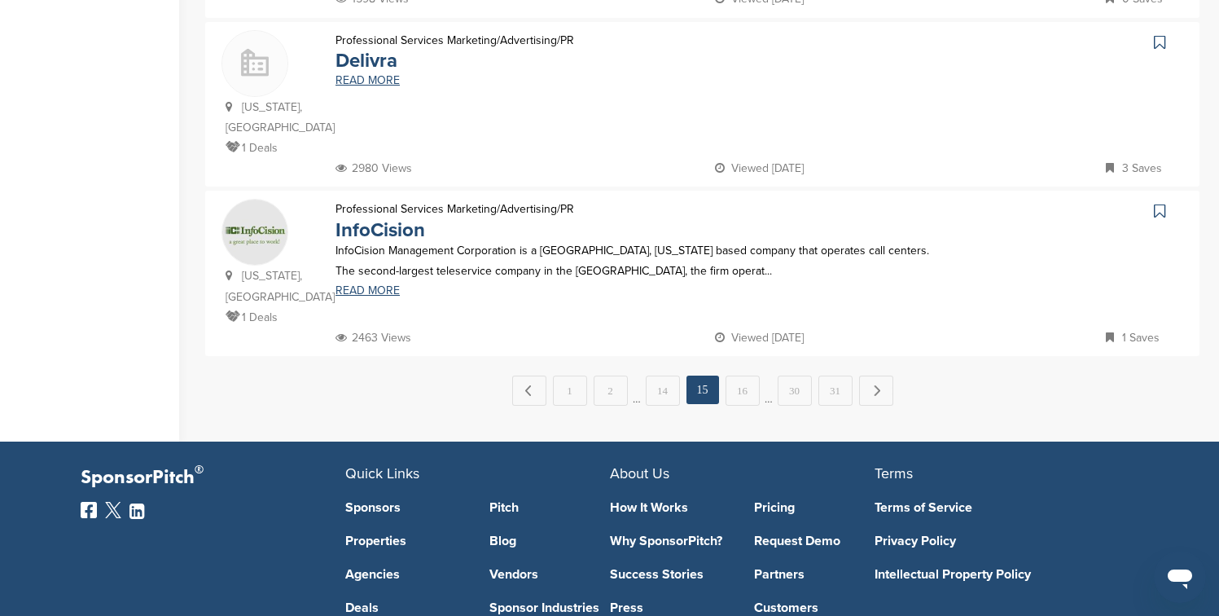
scroll to position [1694, 0]
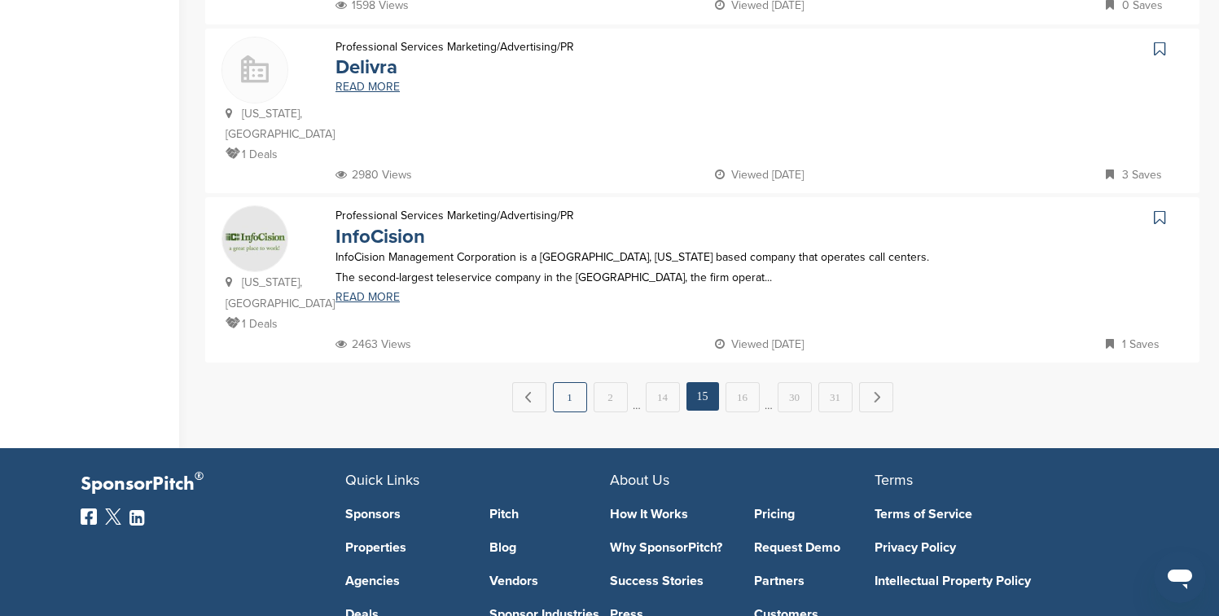
click at [582, 382] on link "1" at bounding box center [570, 397] width 34 height 30
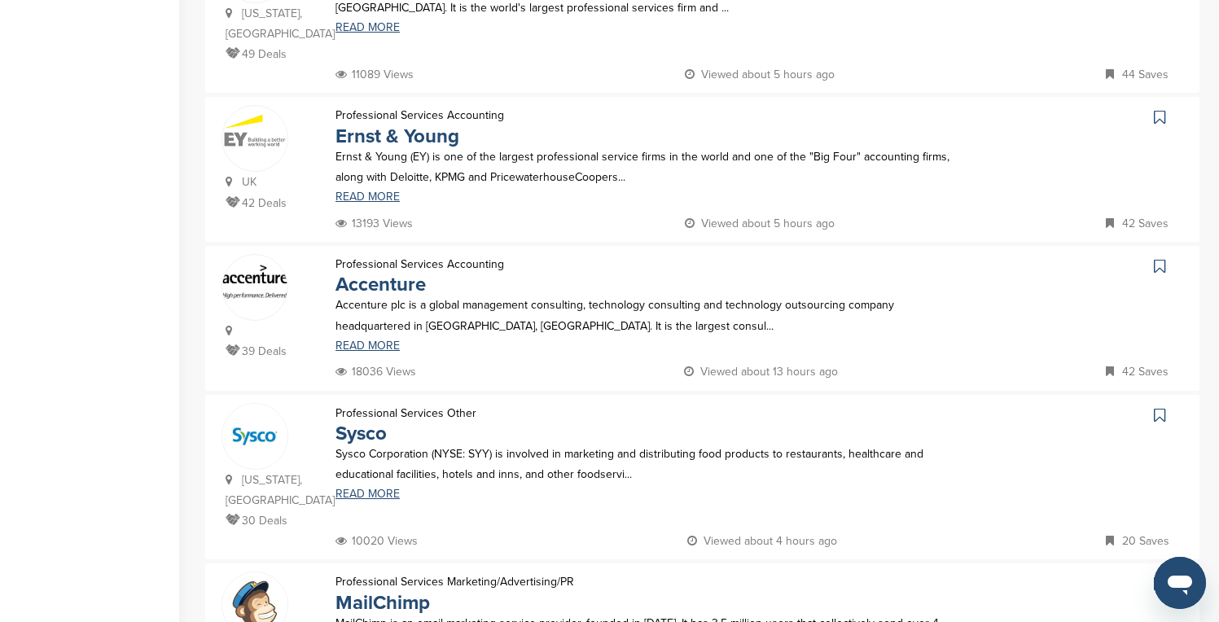
scroll to position [782, 0]
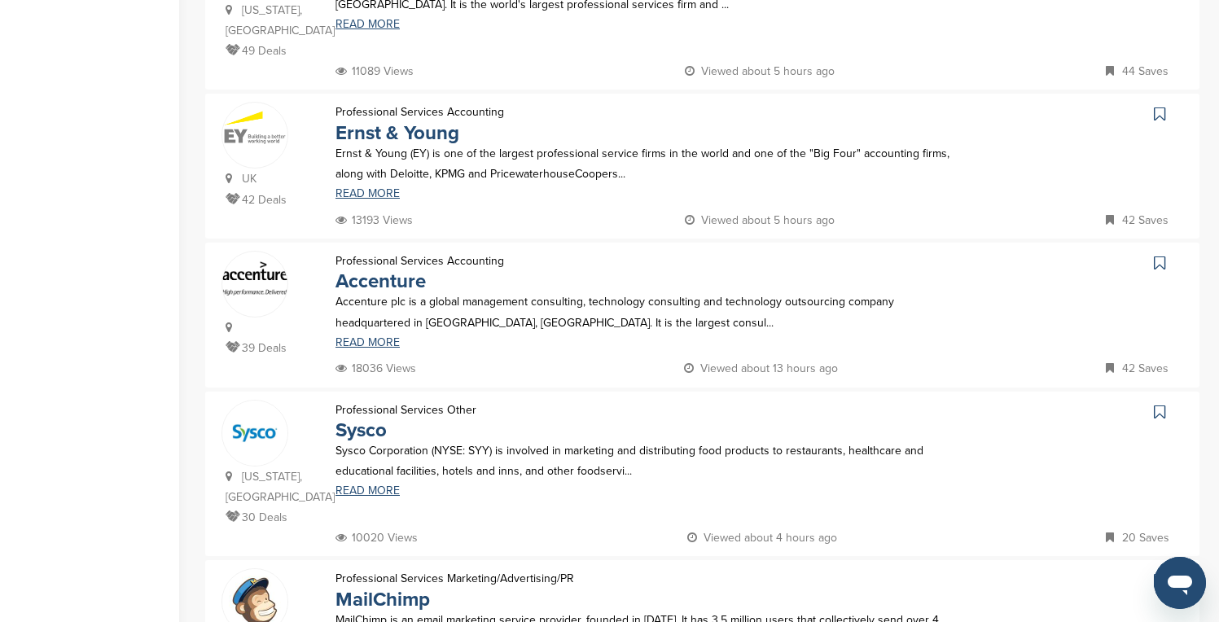
click at [1160, 106] on icon at bounding box center [1159, 114] width 11 height 16
click at [1161, 255] on icon at bounding box center [1159, 263] width 11 height 16
click at [1158, 404] on icon at bounding box center [1159, 412] width 11 height 16
click at [1160, 572] on icon at bounding box center [1159, 580] width 11 height 16
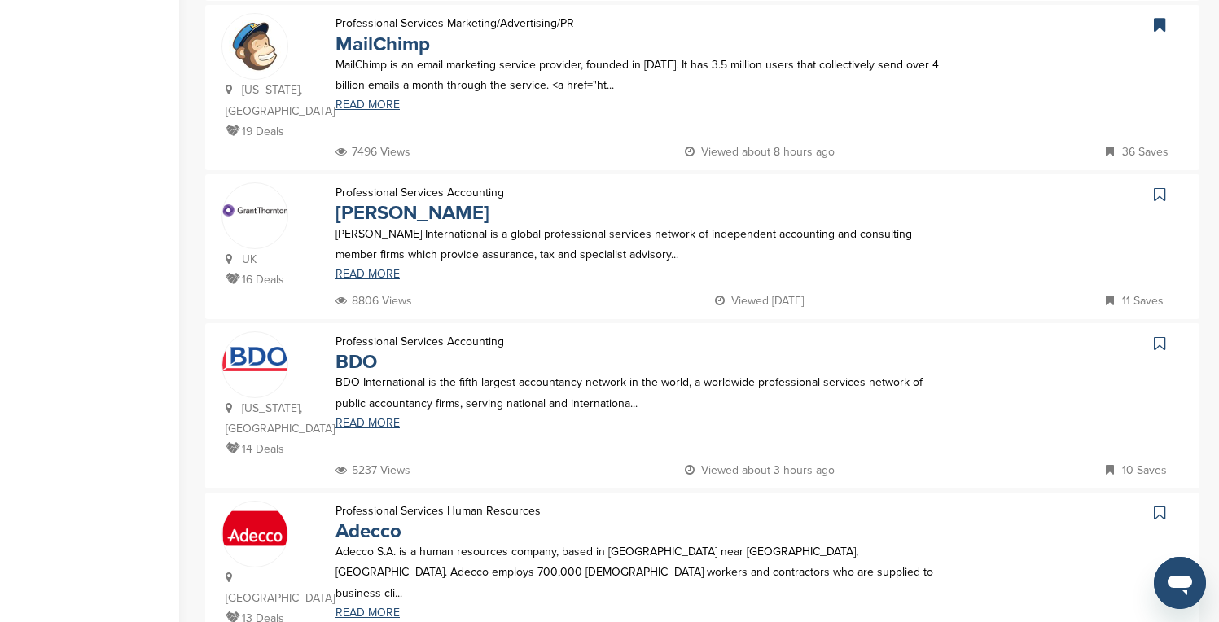
scroll to position [1368, 0]
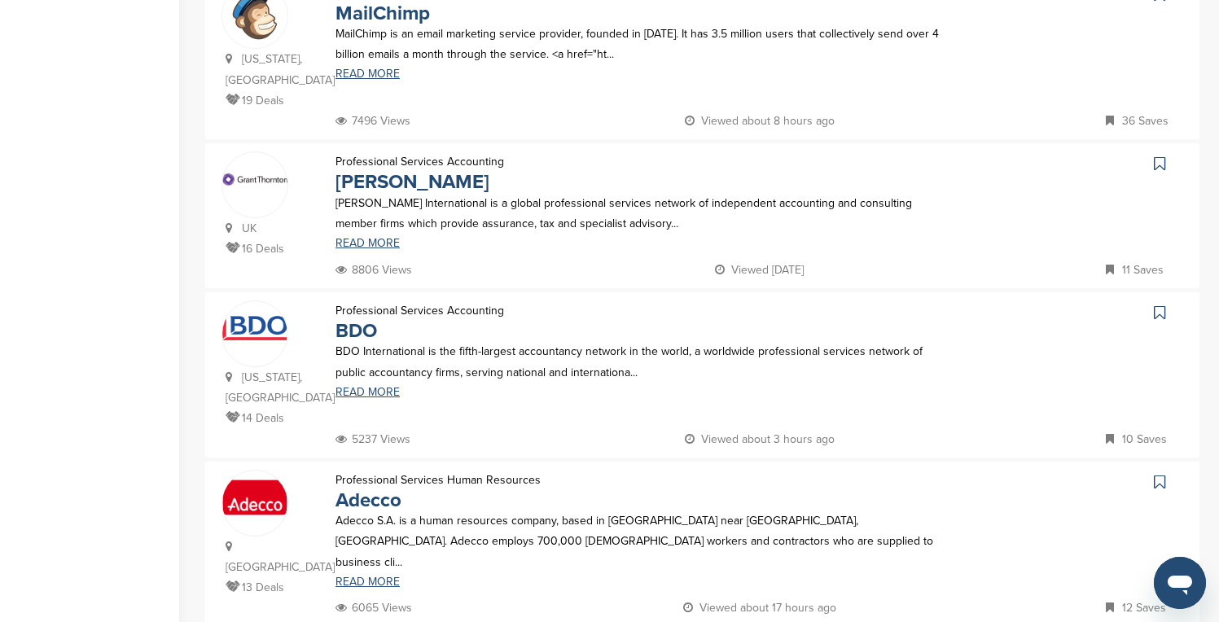
click at [1156, 156] on icon at bounding box center [1159, 164] width 11 height 16
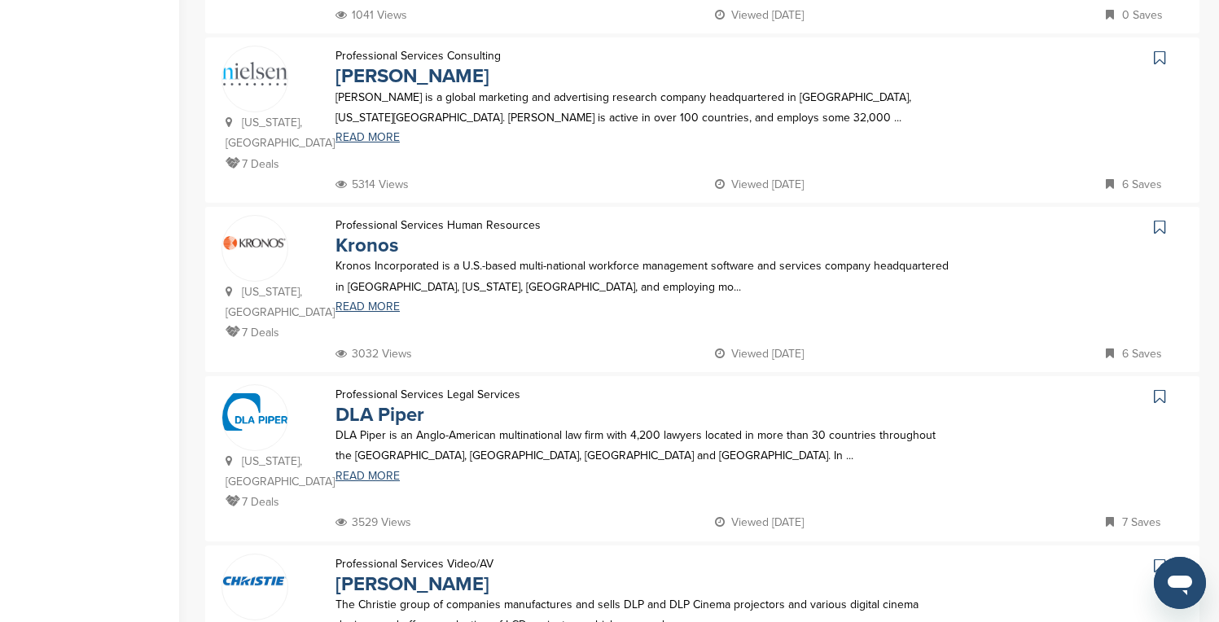
scroll to position [1042, 0]
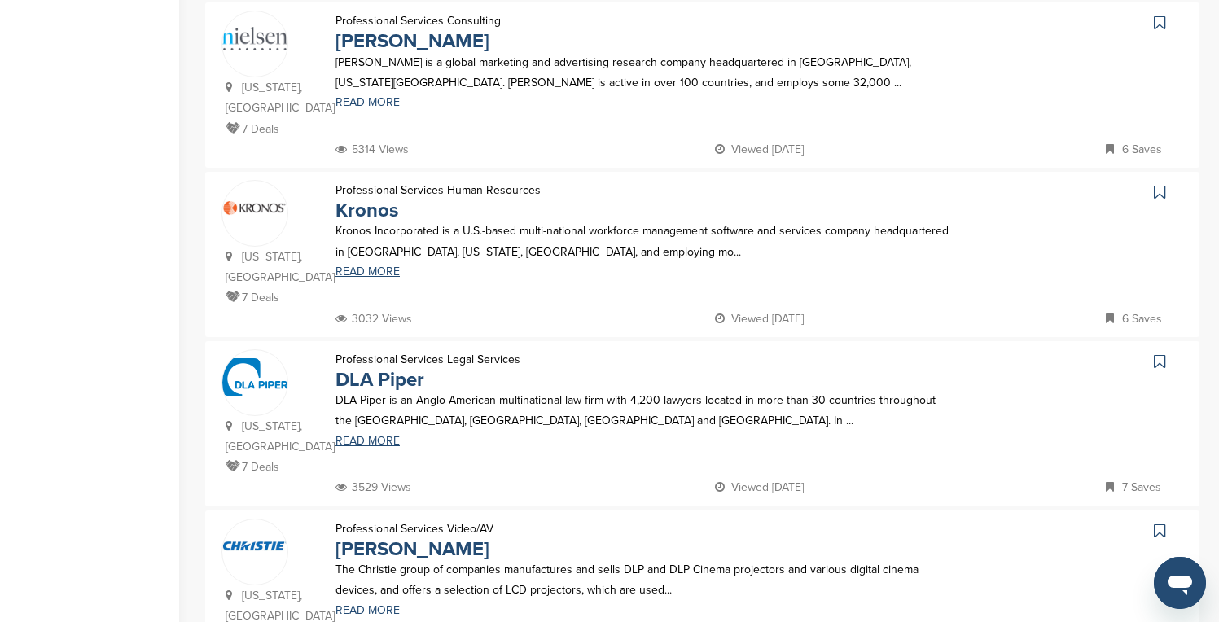
click at [1160, 15] on icon at bounding box center [1159, 23] width 11 height 16
click at [1162, 184] on icon at bounding box center [1159, 192] width 11 height 16
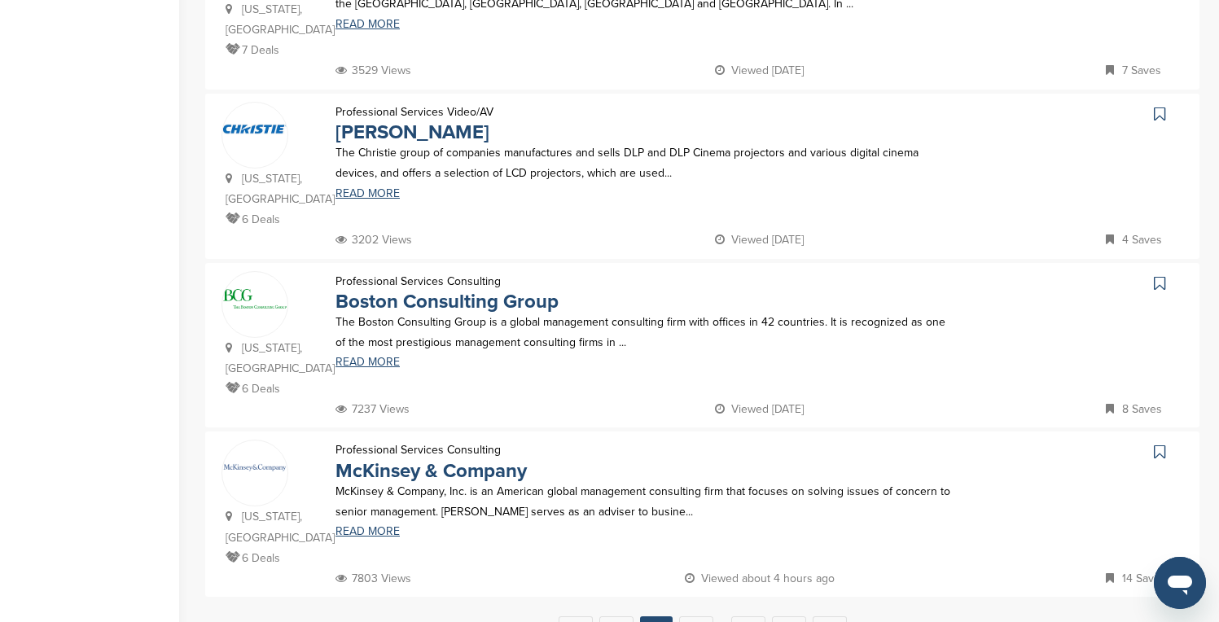
scroll to position [1466, 0]
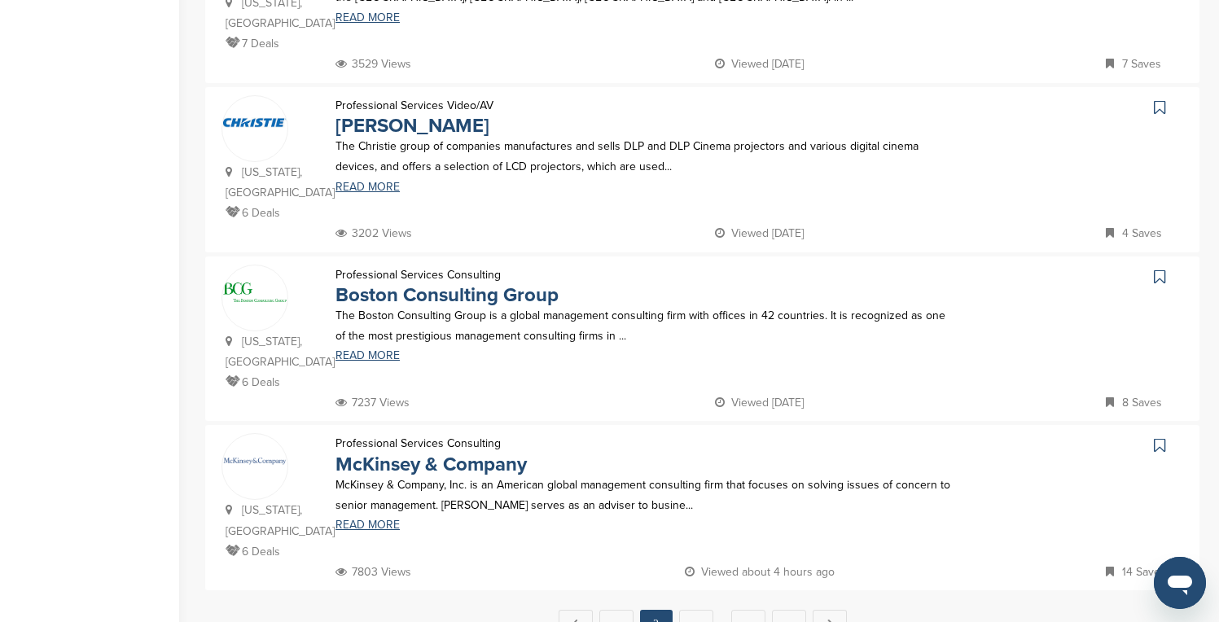
click at [1157, 99] on icon at bounding box center [1159, 107] width 11 height 16
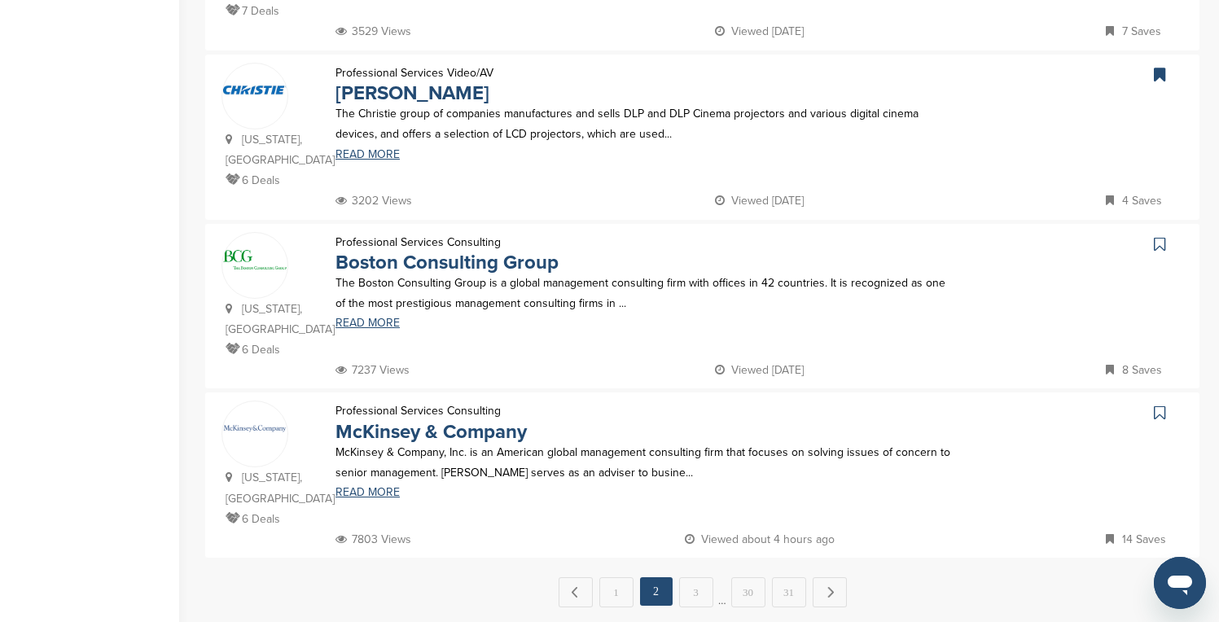
scroll to position [1531, 0]
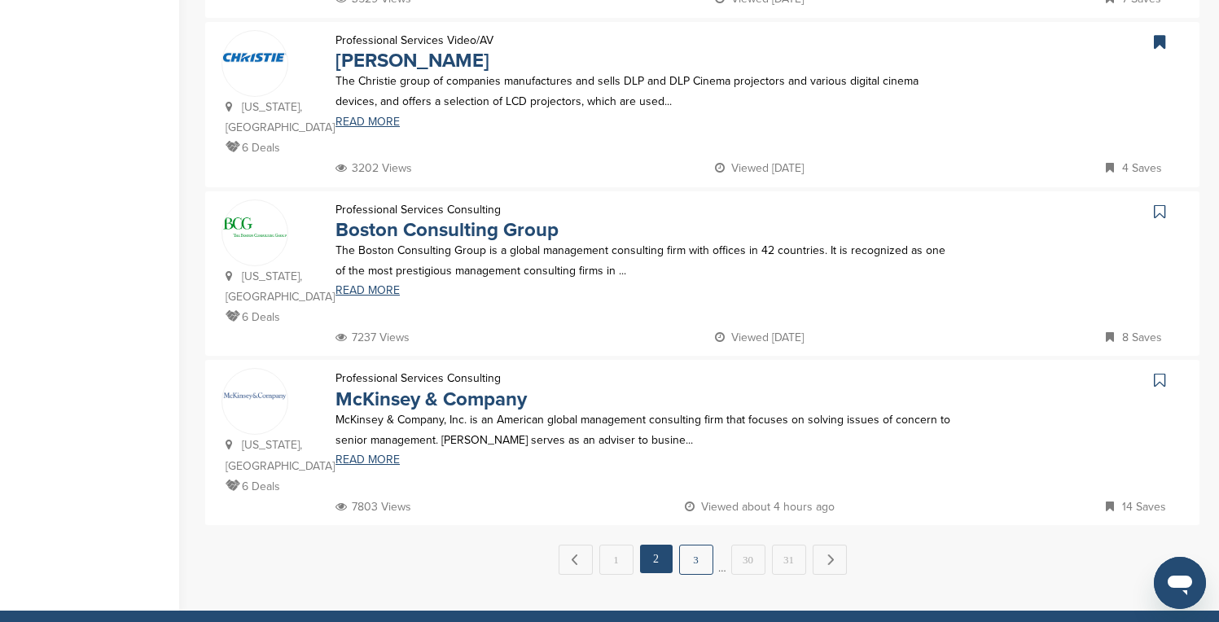
click at [699, 568] on link "3" at bounding box center [696, 560] width 34 height 30
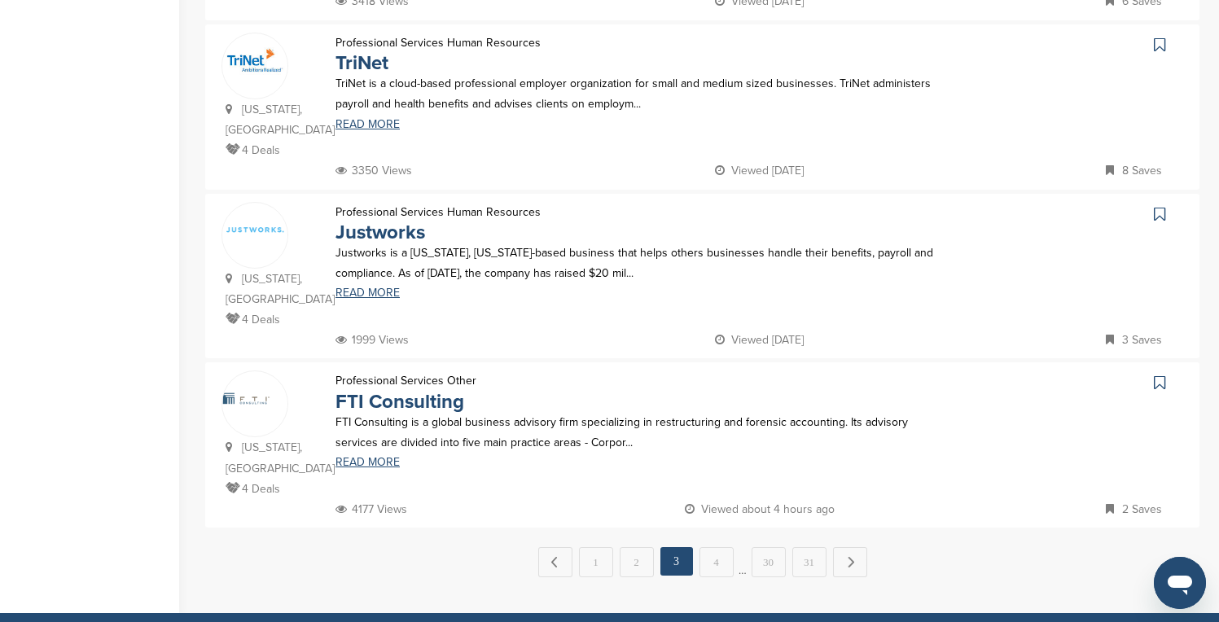
scroll to position [1563, 0]
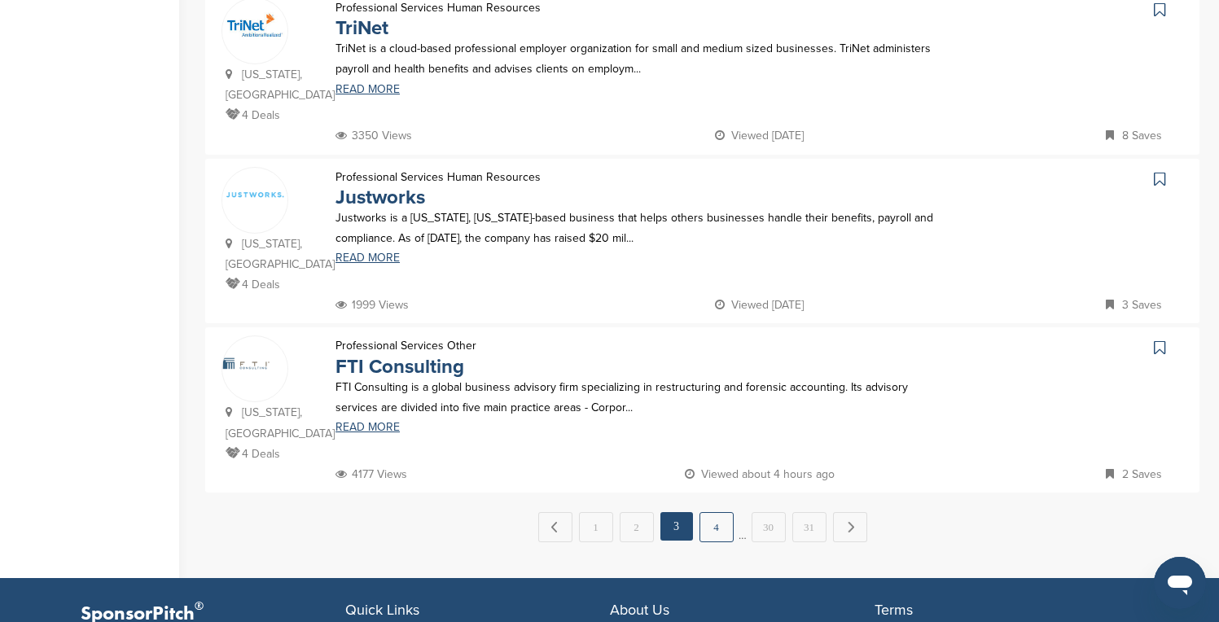
click at [714, 512] on link "4" at bounding box center [716, 527] width 34 height 30
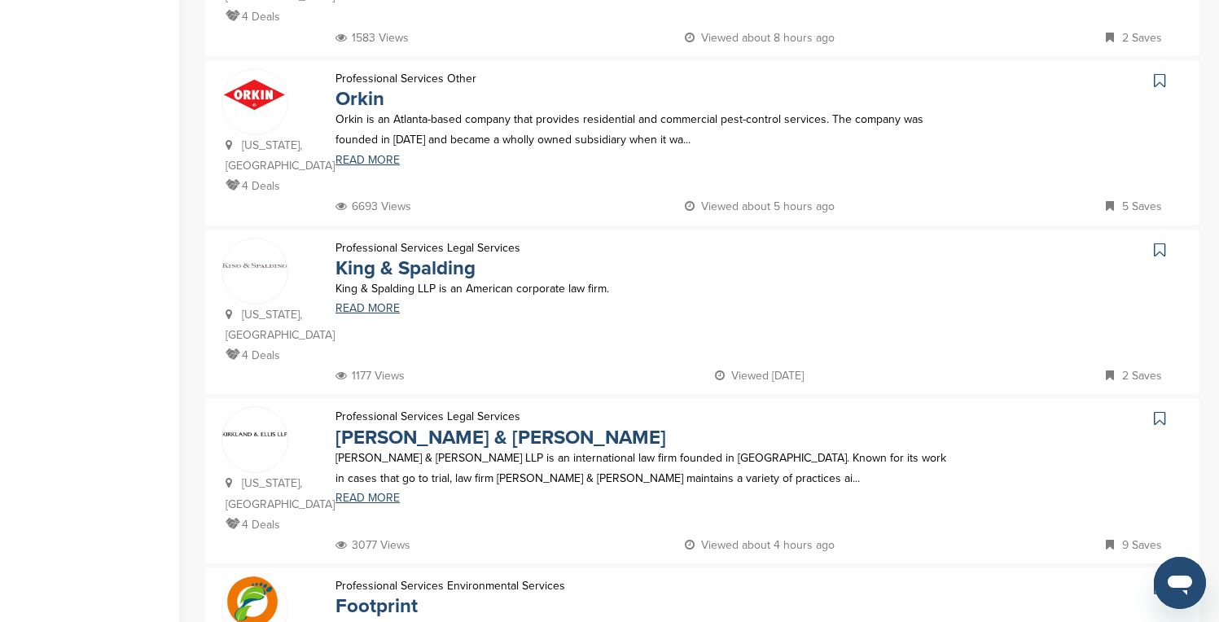
scroll to position [521, 0]
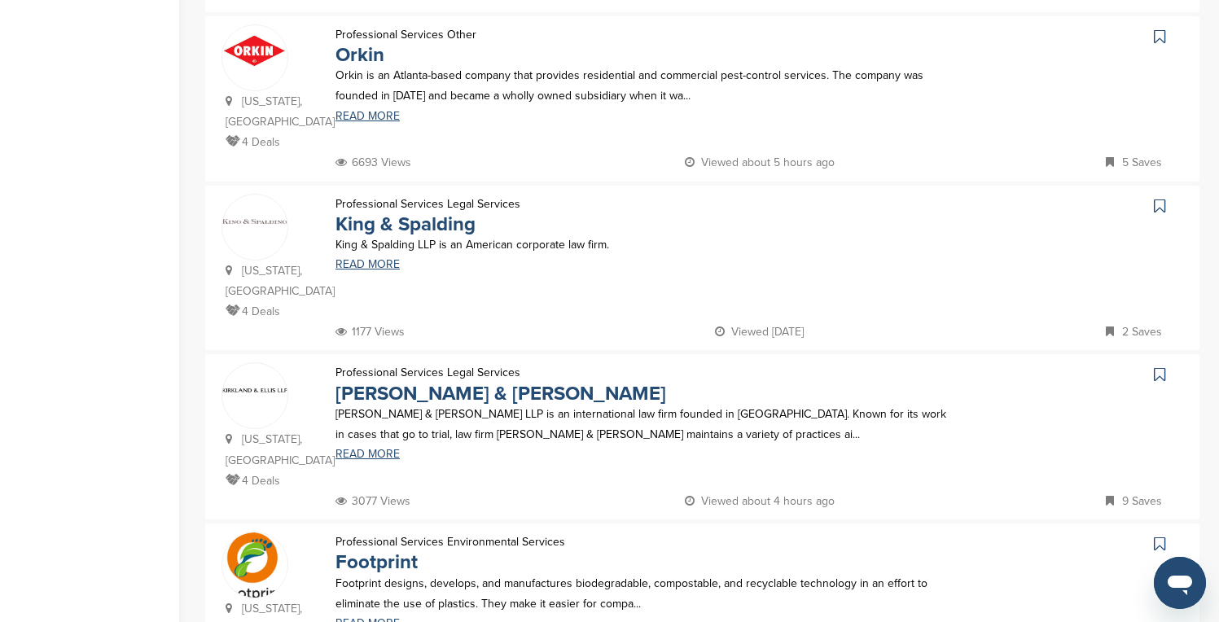
click at [1160, 35] on icon at bounding box center [1159, 37] width 11 height 16
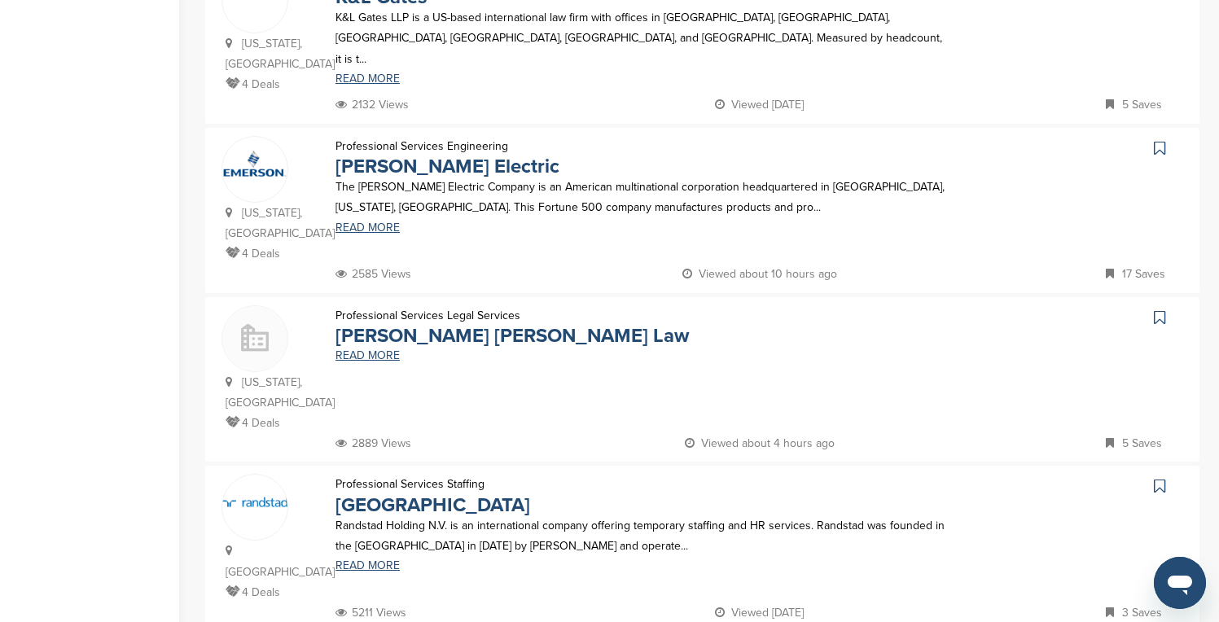
scroll to position [1433, 0]
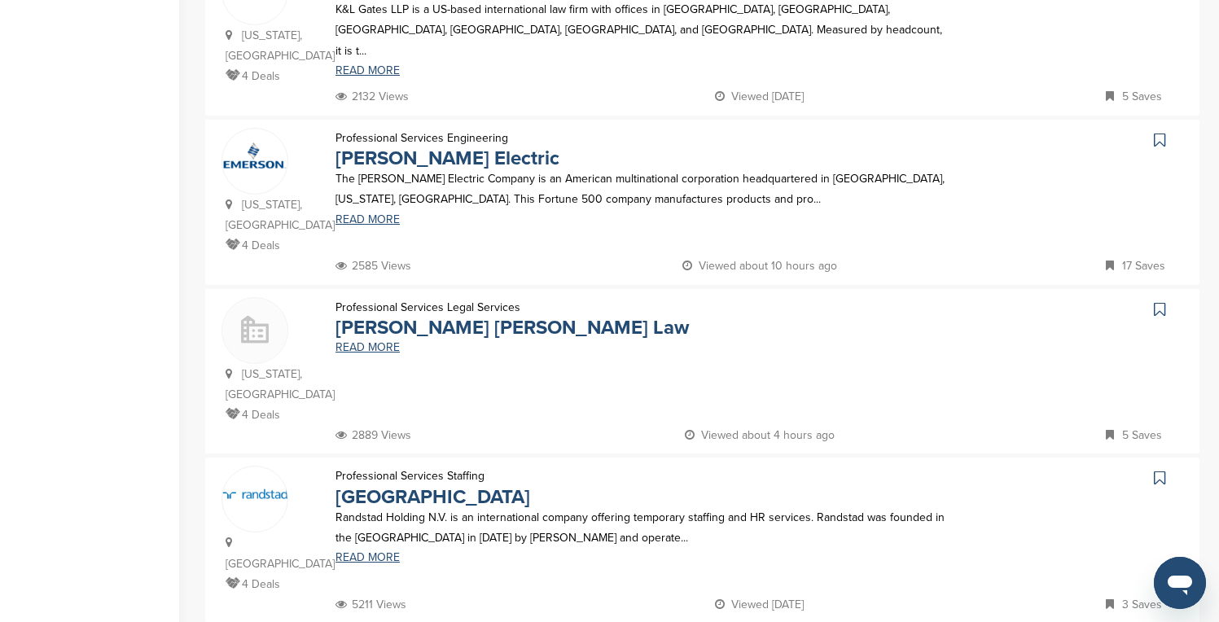
click at [1157, 132] on icon at bounding box center [1159, 140] width 11 height 16
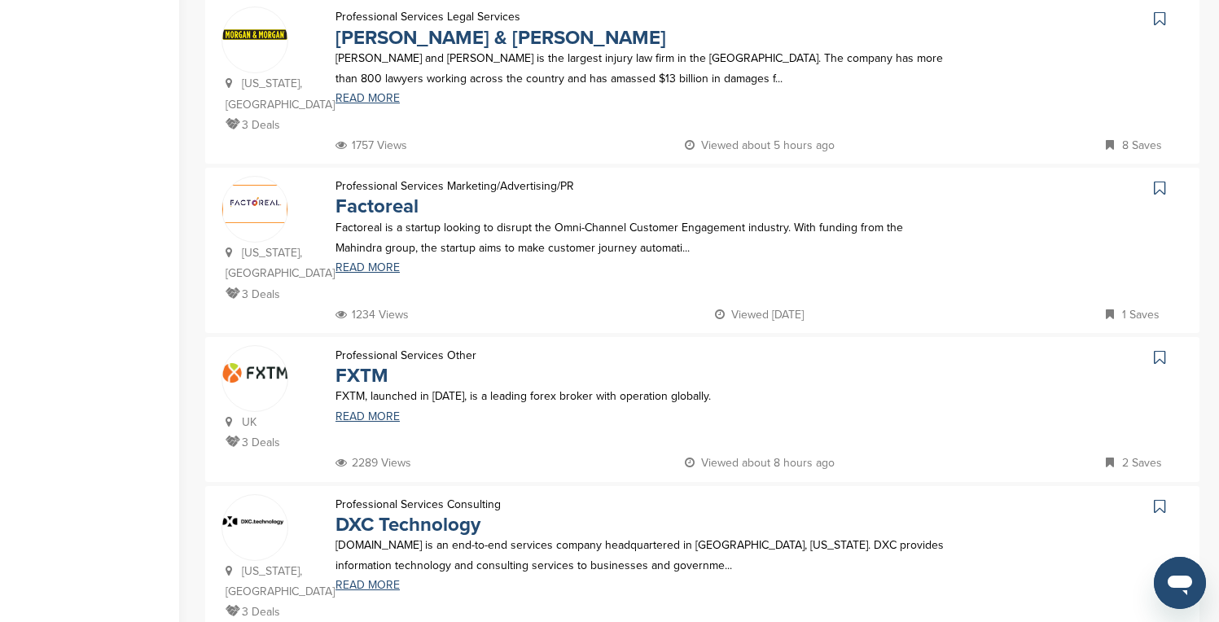
scroll to position [879, 0]
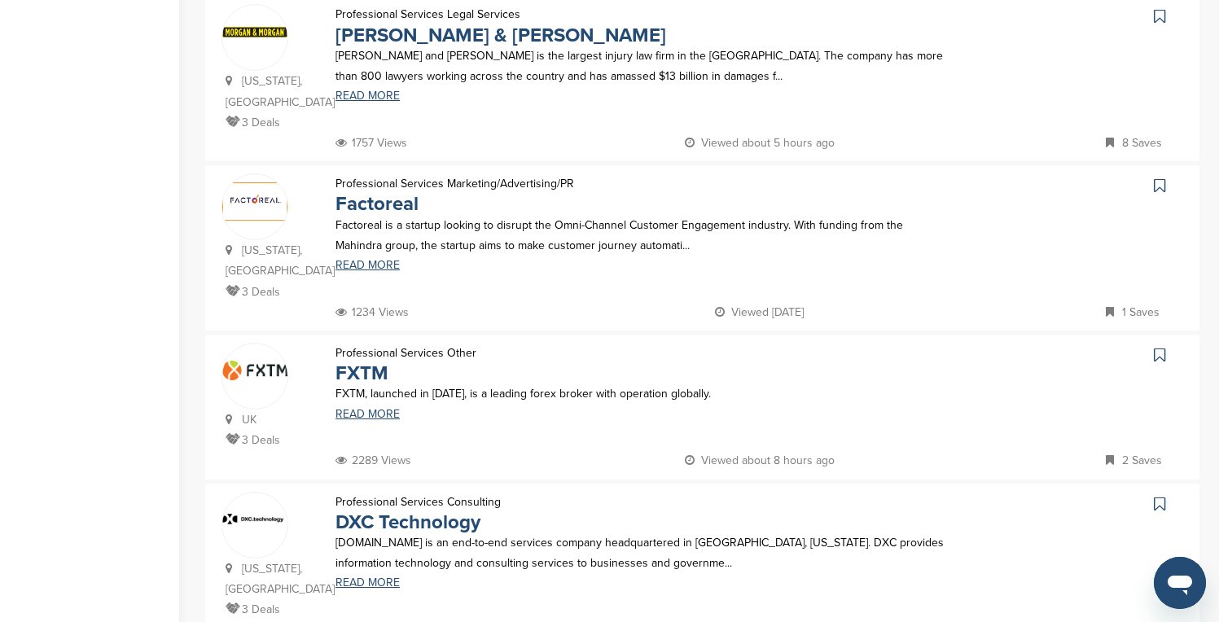
click at [1159, 8] on icon at bounding box center [1159, 16] width 11 height 16
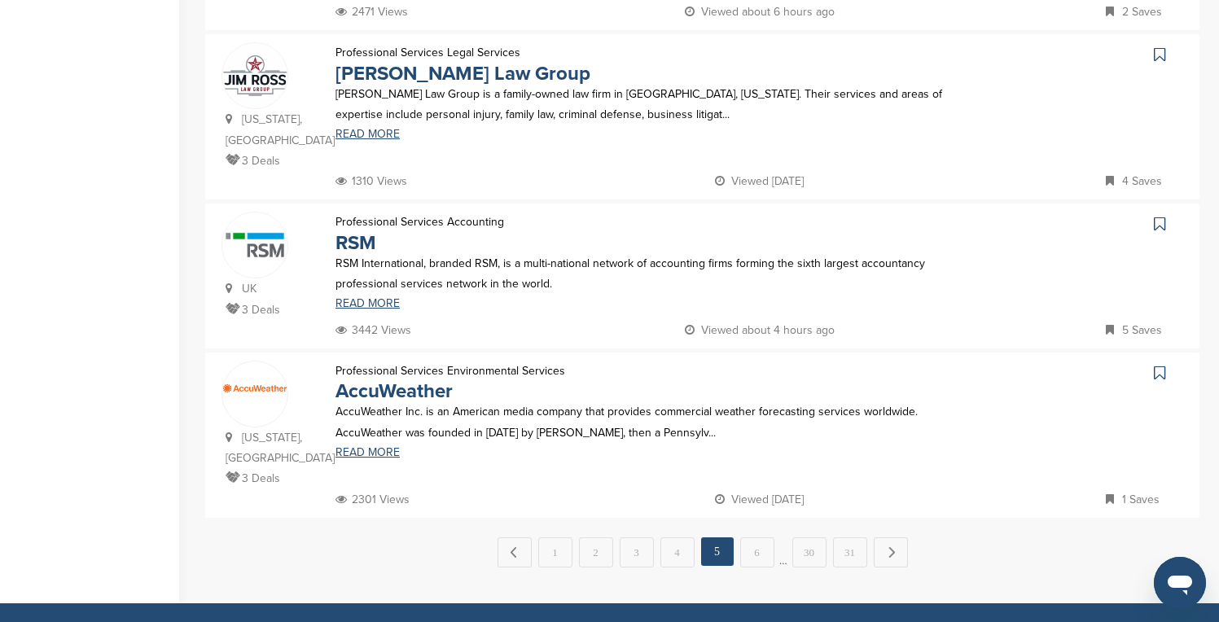
scroll to position [1531, 0]
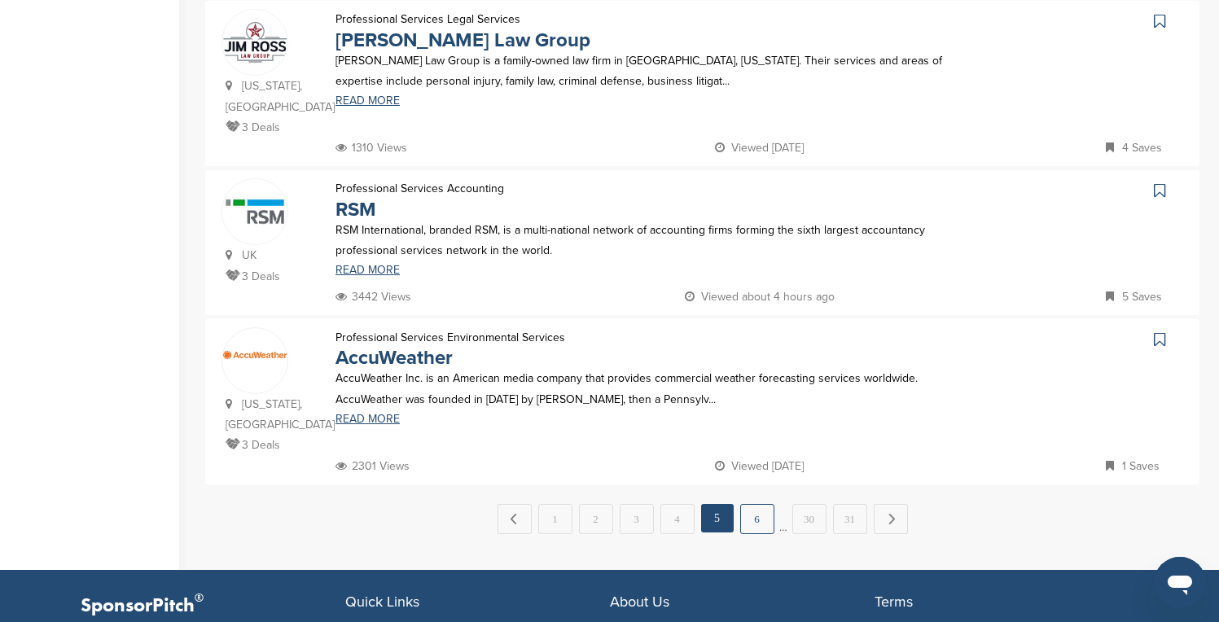
click at [767, 504] on link "6" at bounding box center [757, 519] width 34 height 30
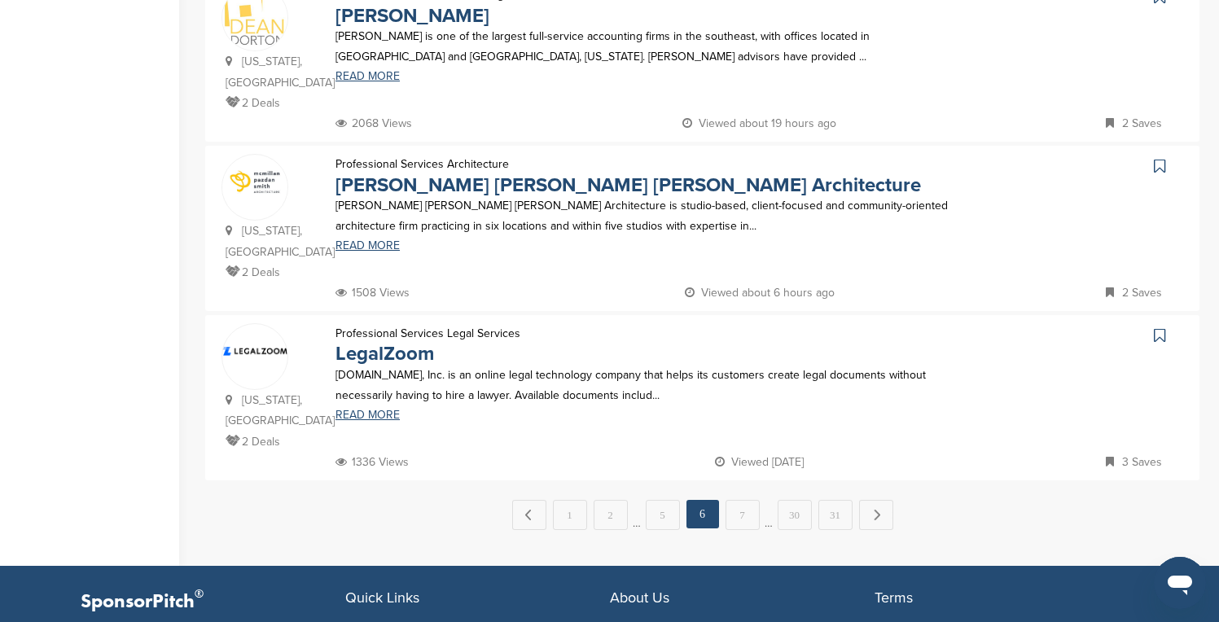
scroll to position [1596, 0]
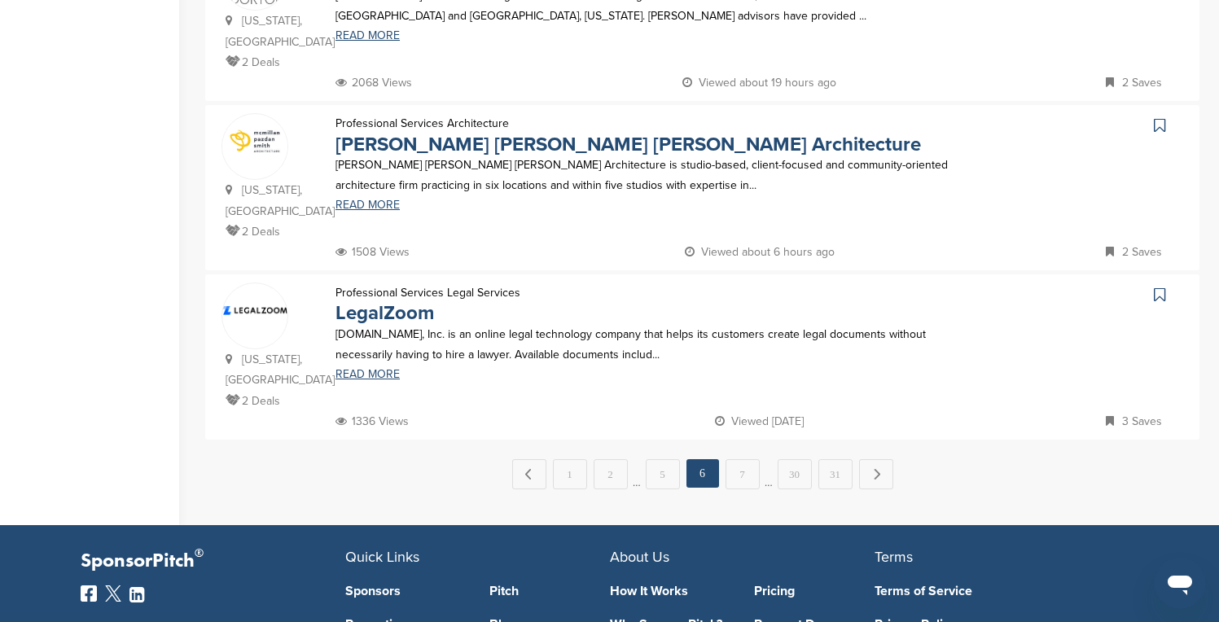
click at [1156, 287] on icon at bounding box center [1159, 295] width 11 height 16
click at [751, 459] on link "7" at bounding box center [743, 474] width 34 height 30
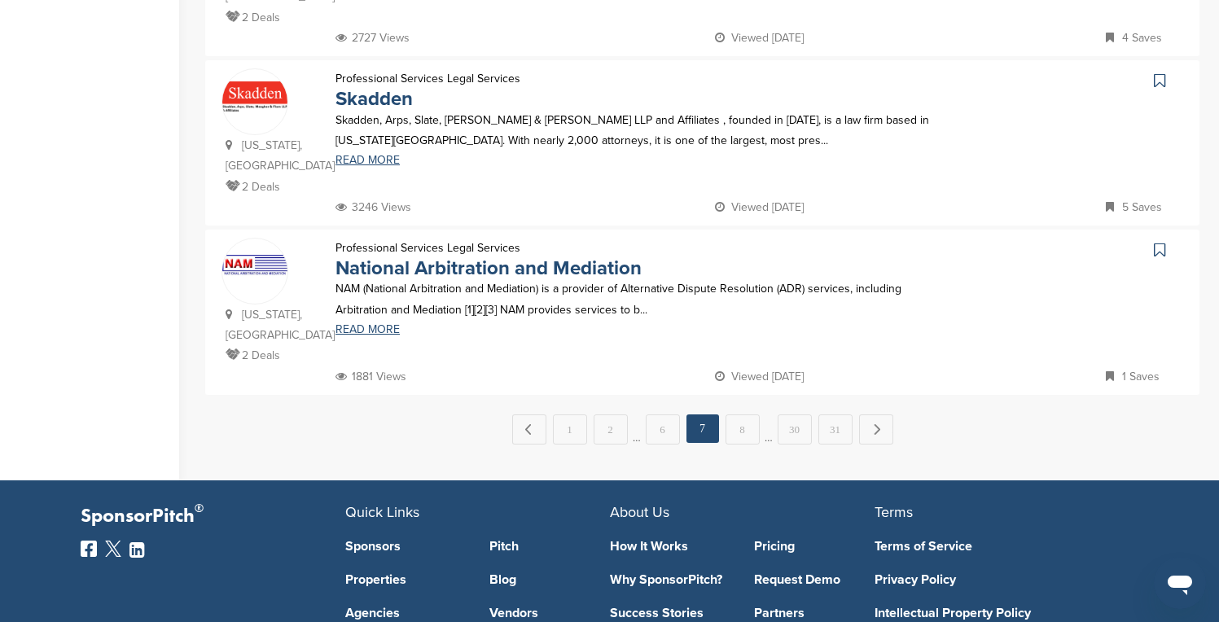
scroll to position [1629, 0]
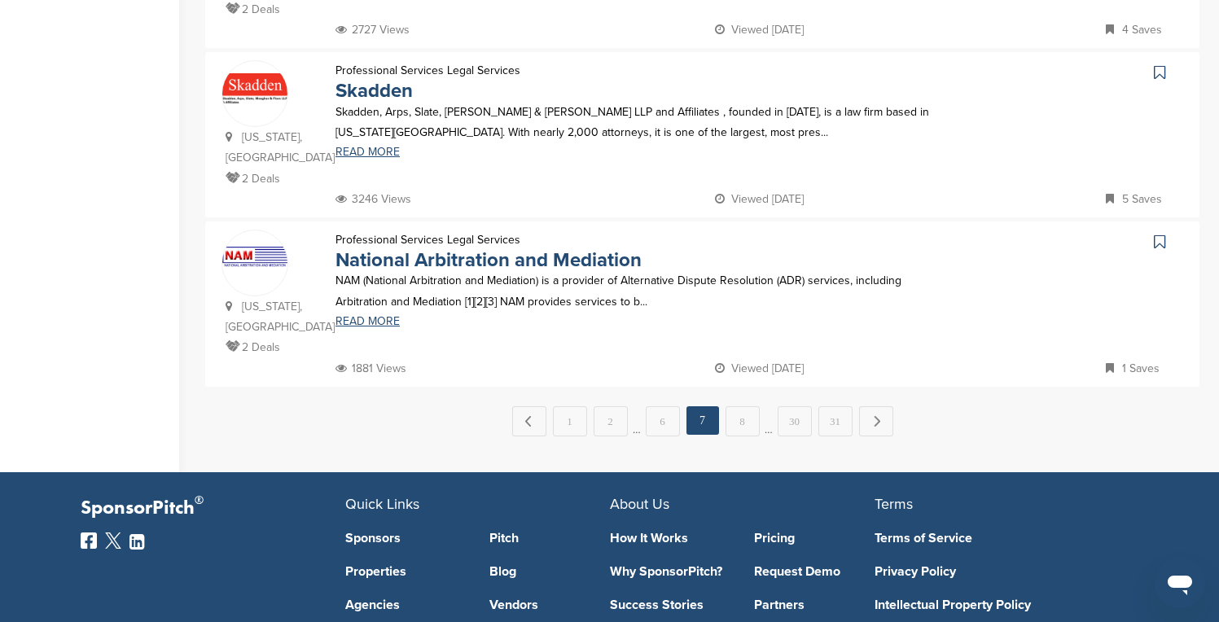
click at [751, 416] on link "8" at bounding box center [743, 421] width 34 height 30
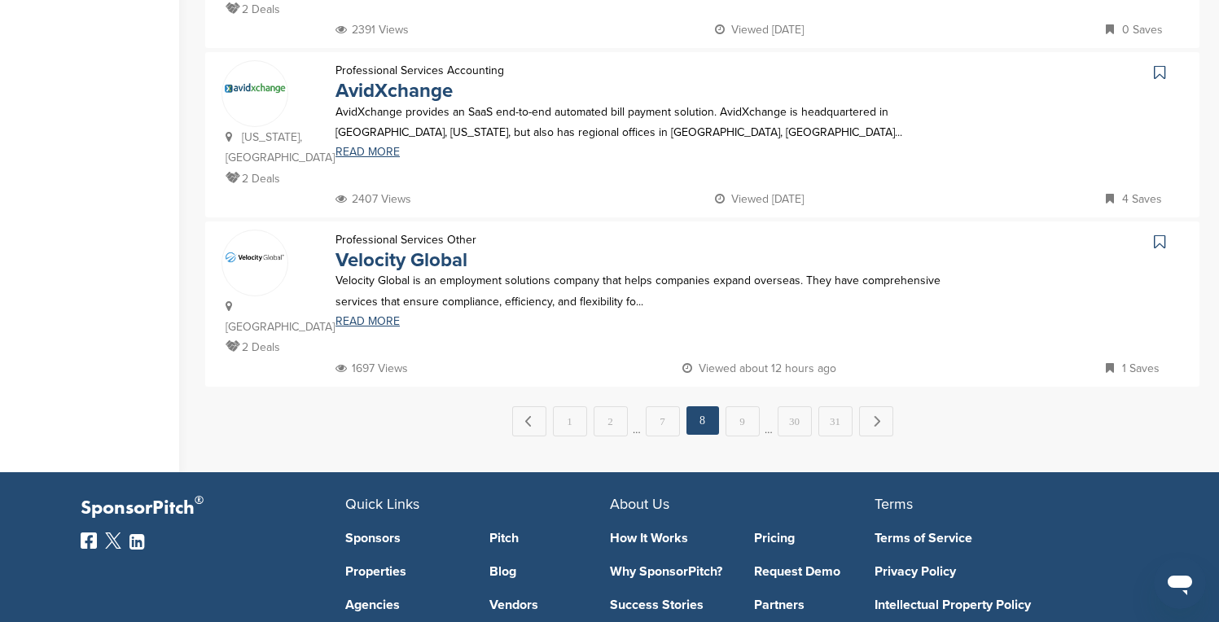
click at [751, 416] on link "9" at bounding box center [743, 421] width 34 height 30
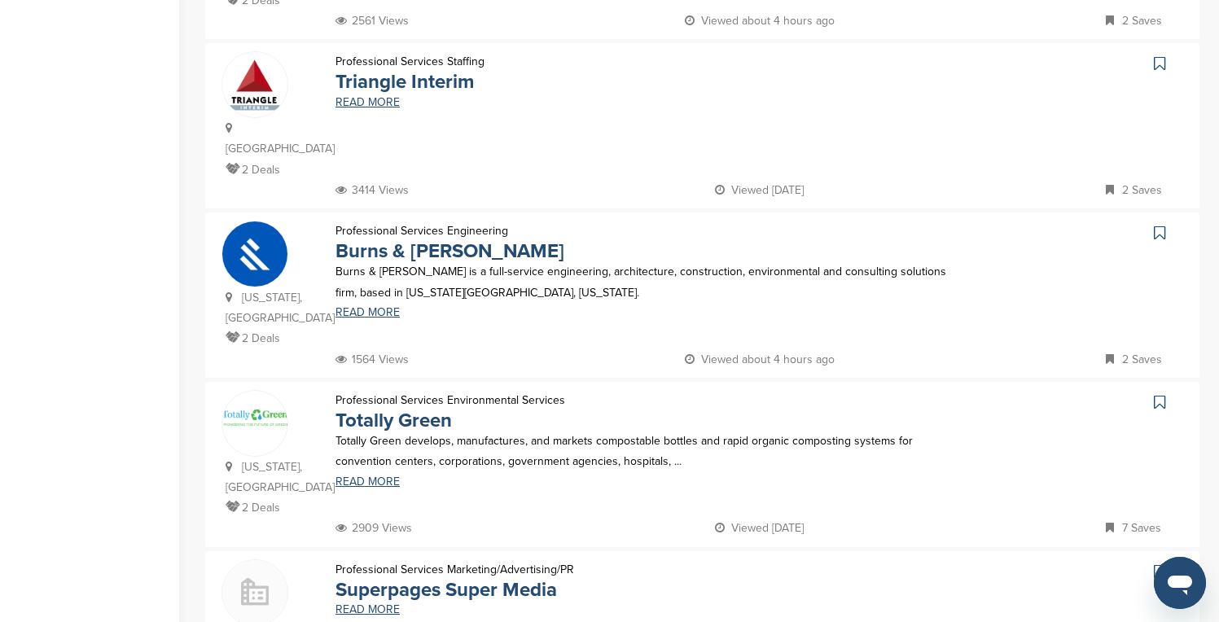
scroll to position [814, 0]
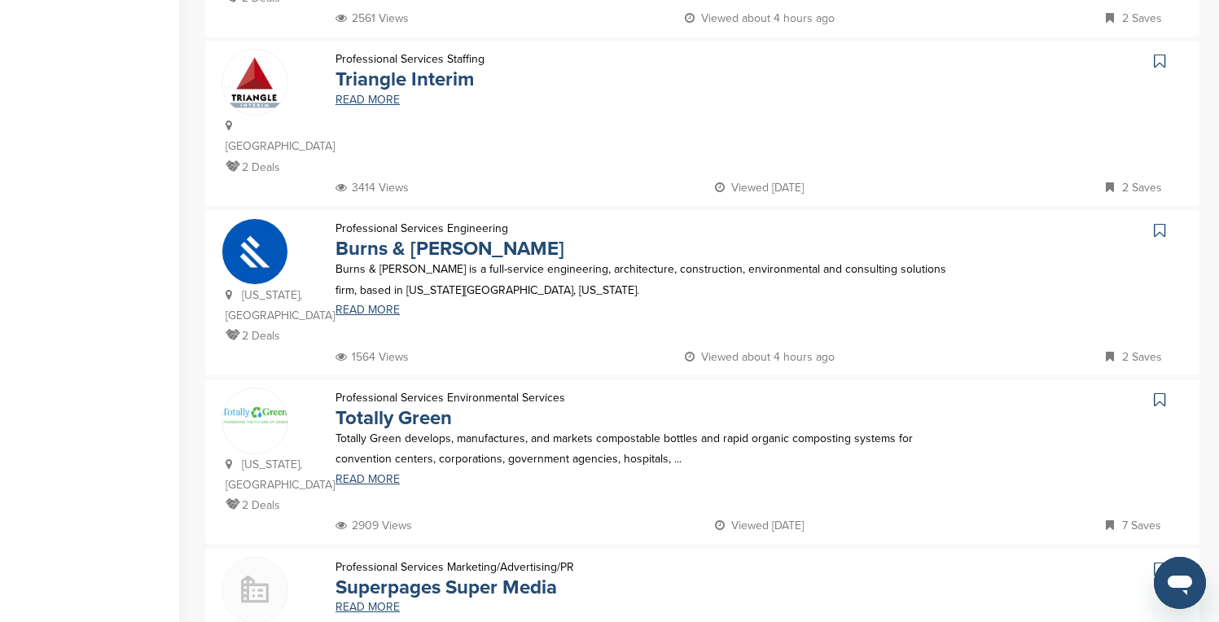
click at [1159, 222] on icon at bounding box center [1159, 230] width 11 height 16
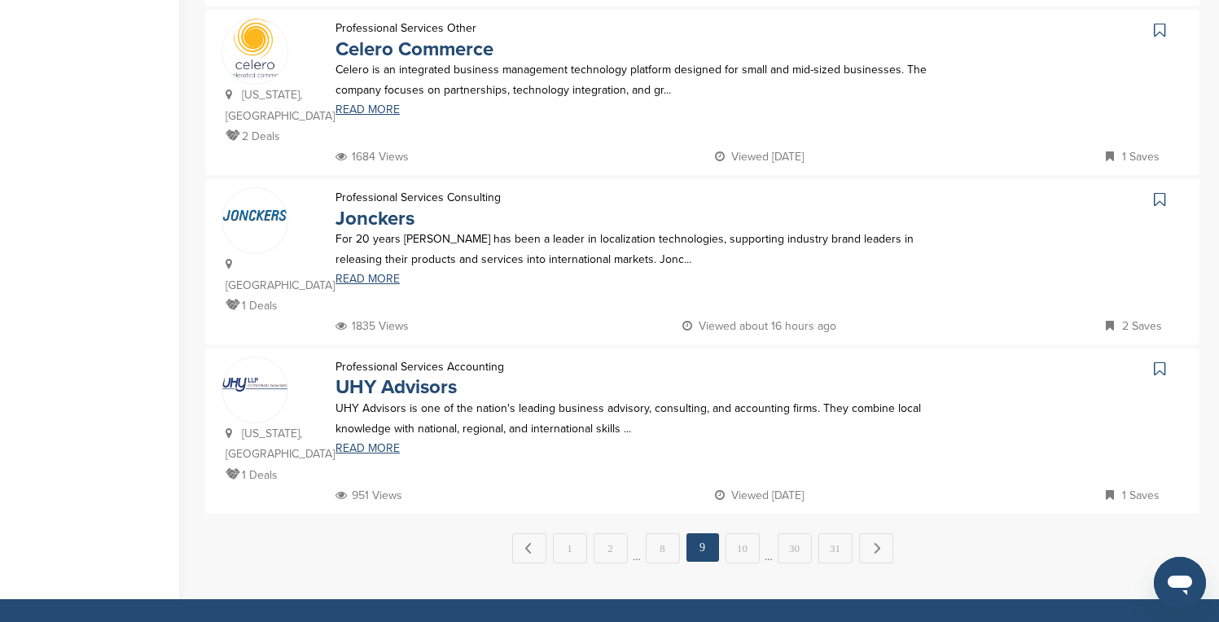
scroll to position [1531, 0]
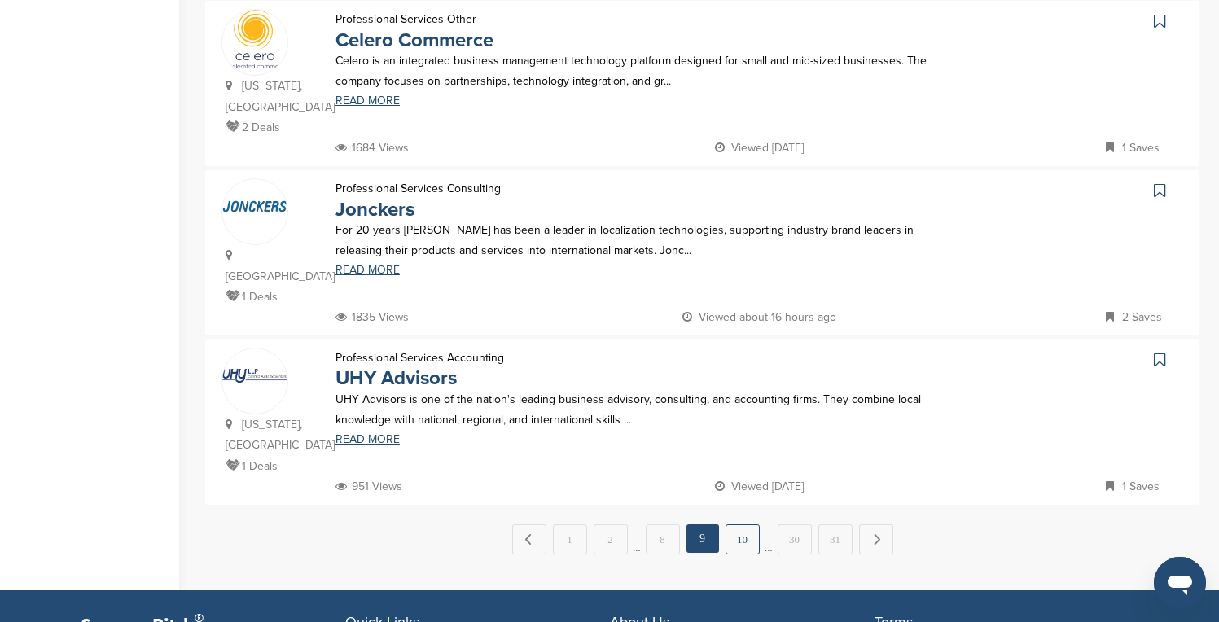
click at [739, 524] on link "10" at bounding box center [743, 539] width 34 height 30
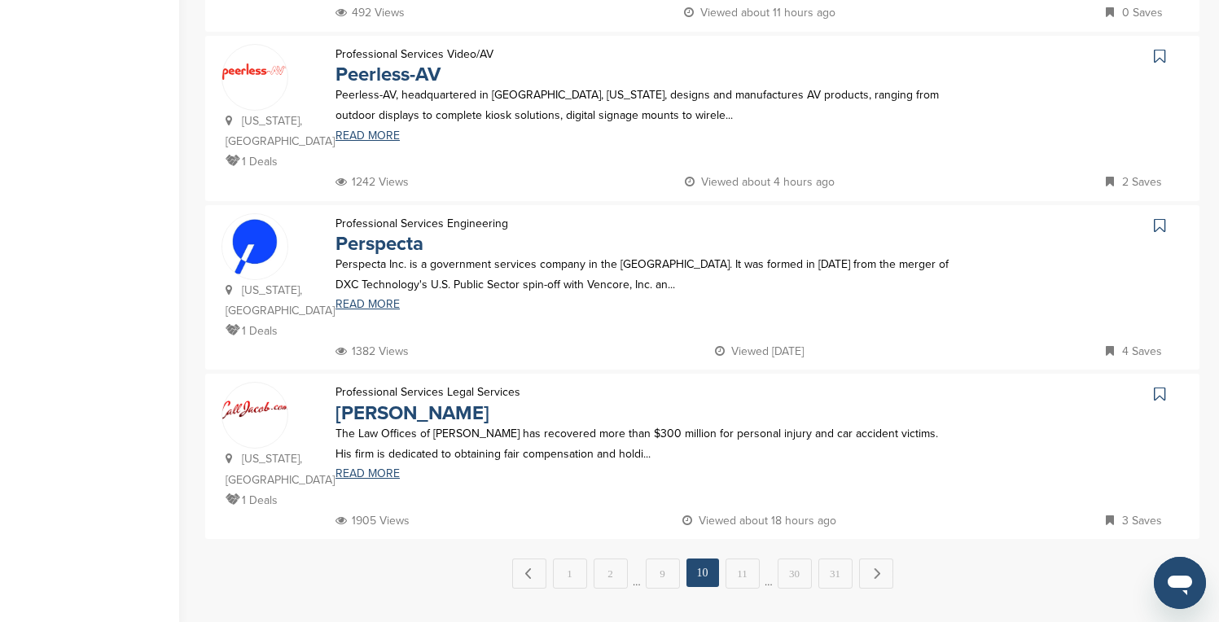
scroll to position [1563, 0]
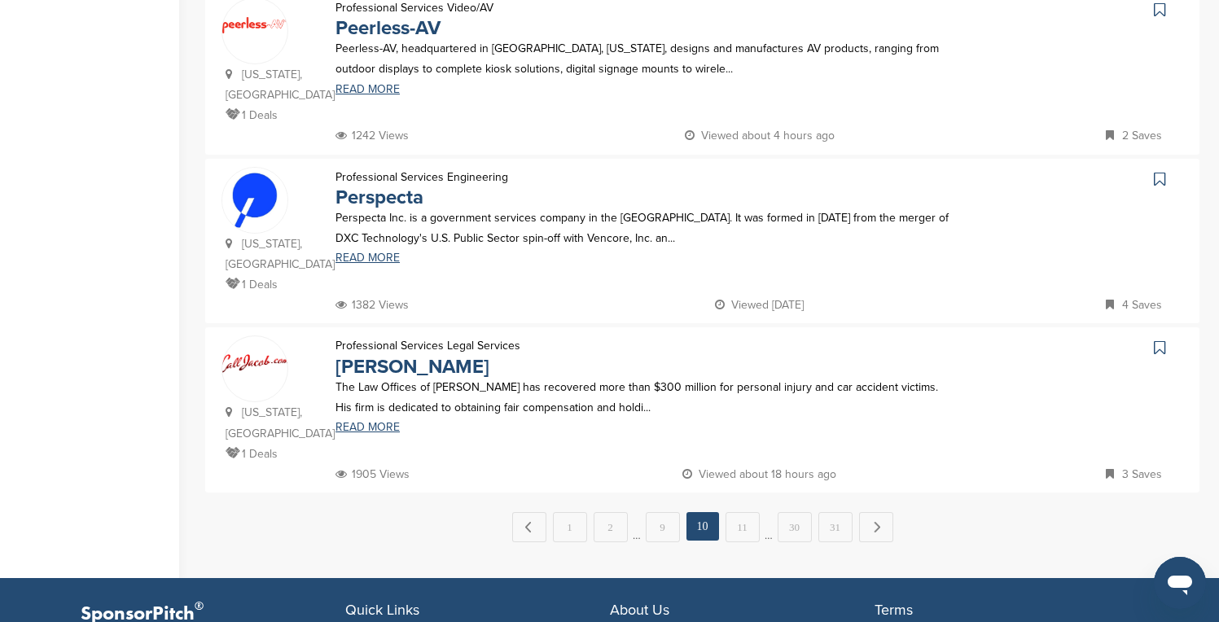
click at [739, 512] on link "11" at bounding box center [743, 527] width 34 height 30
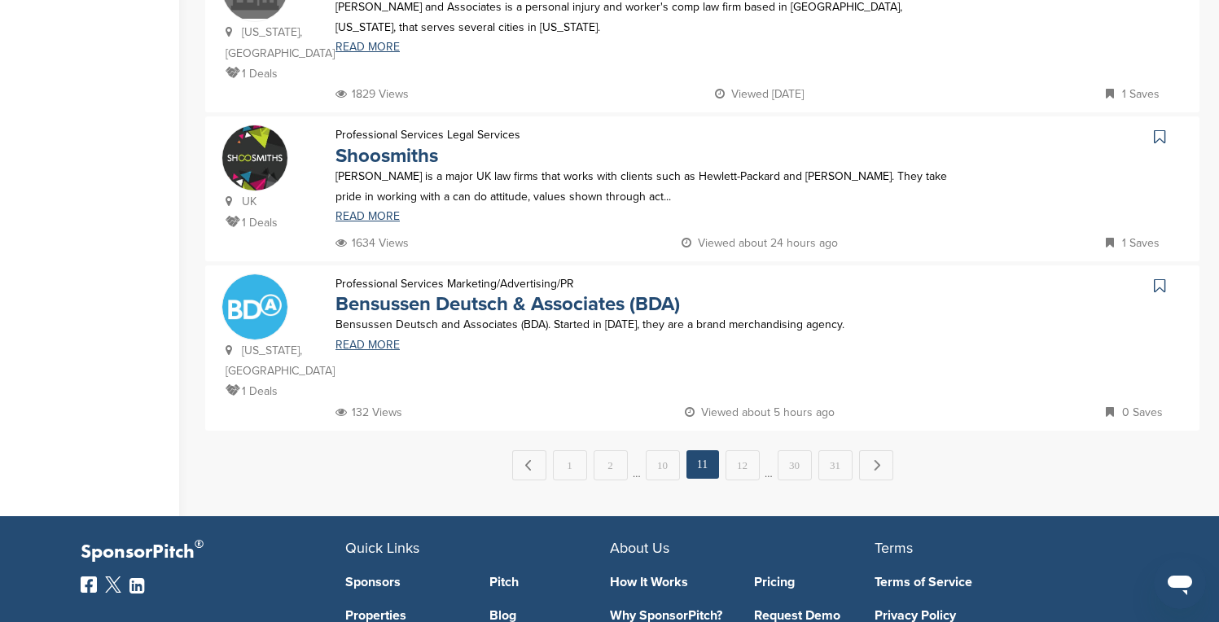
scroll to position [1596, 0]
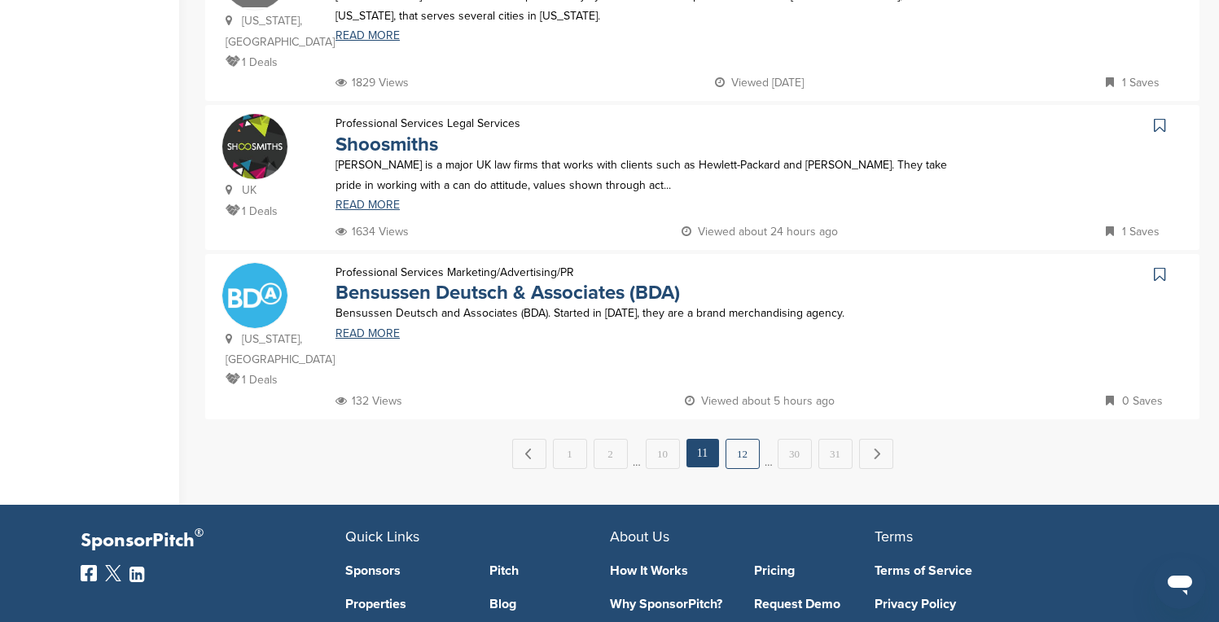
click at [752, 439] on link "12" at bounding box center [743, 454] width 34 height 30
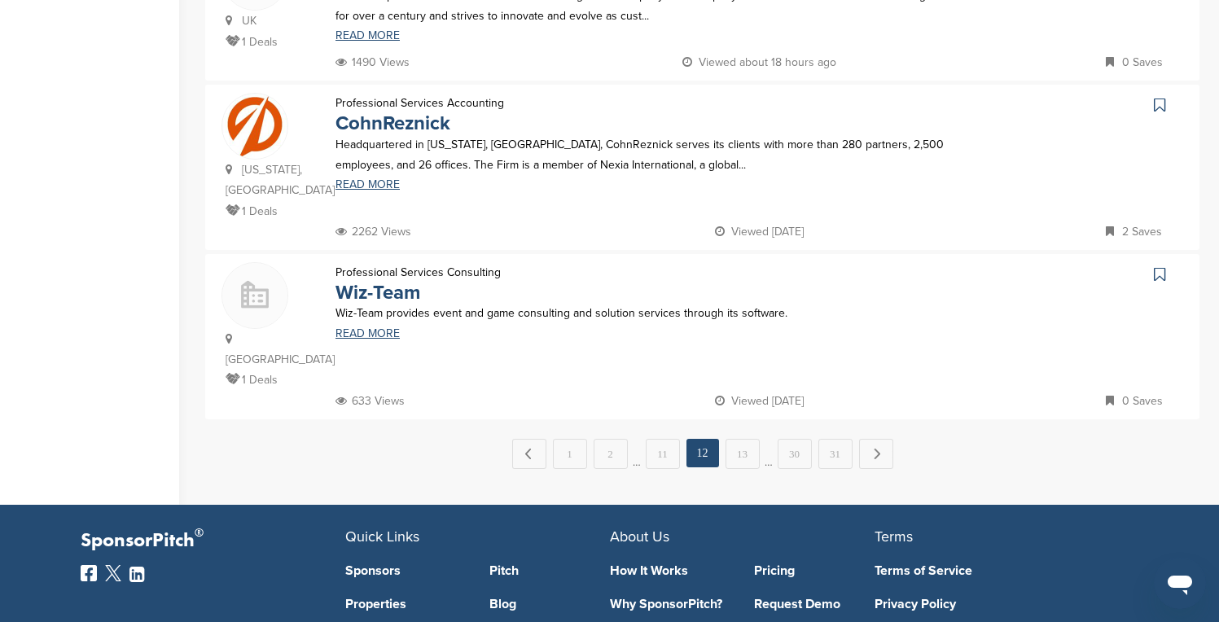
scroll to position [0, 0]
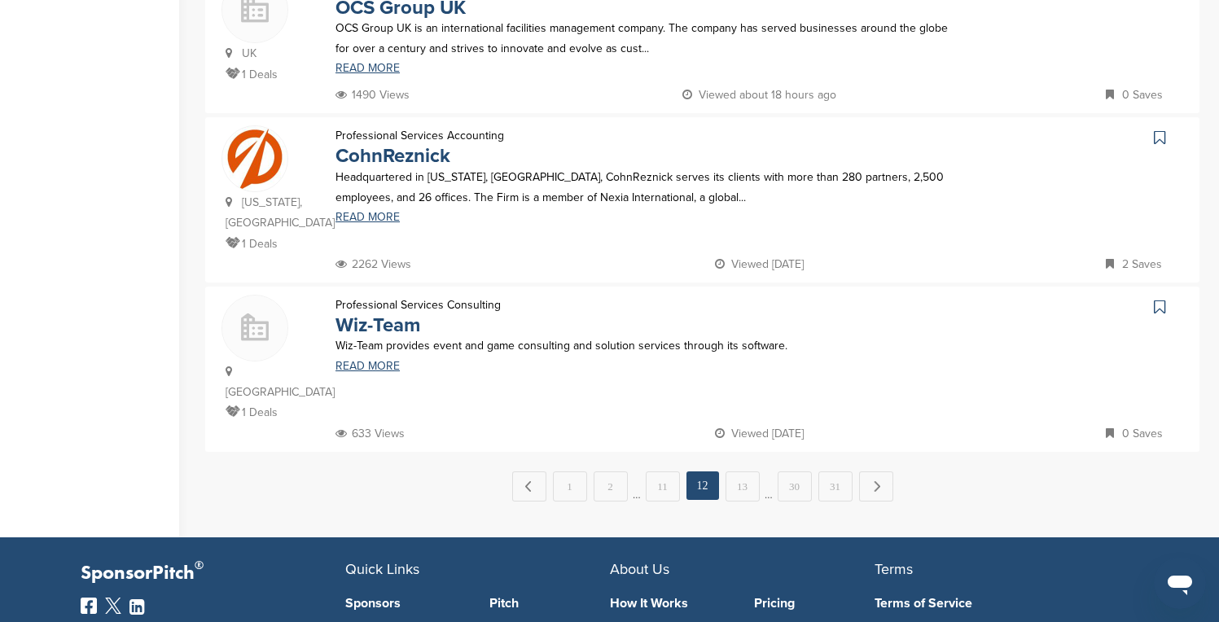
click at [752, 471] on link "13" at bounding box center [743, 486] width 34 height 30
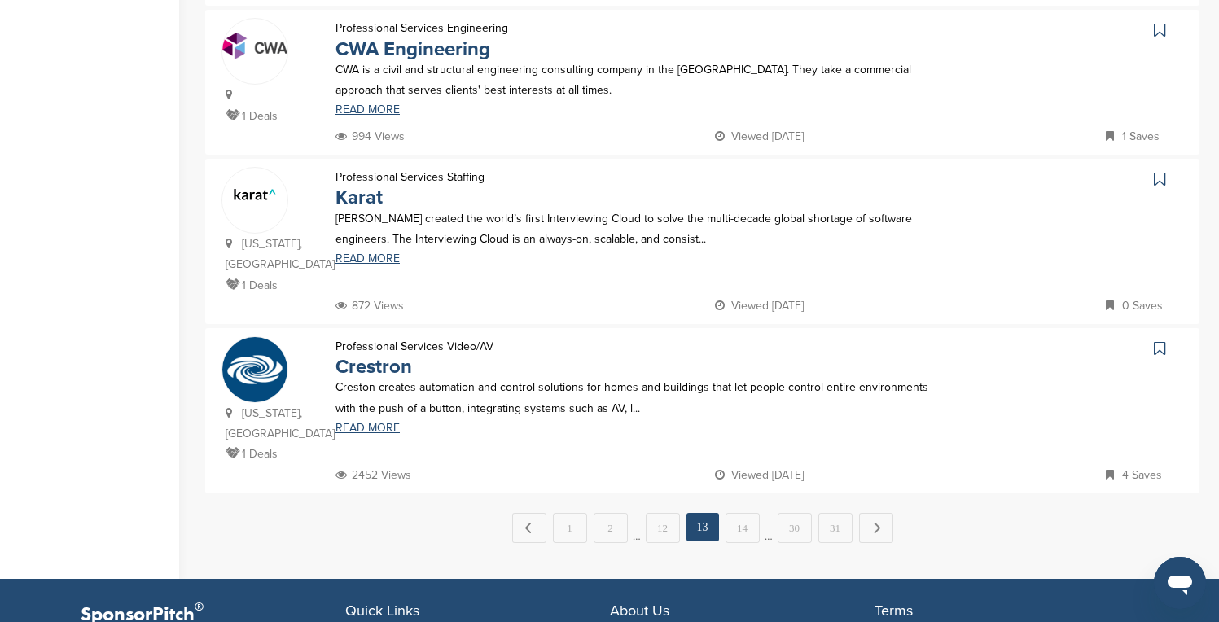
scroll to position [1563, 0]
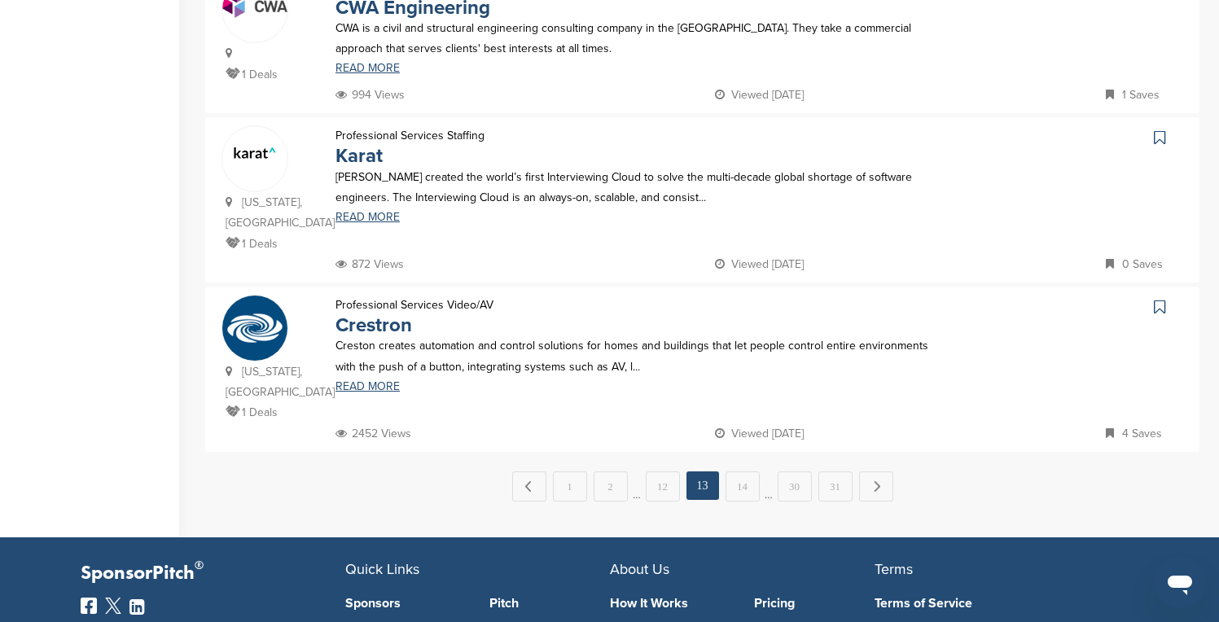
click at [752, 471] on link "14" at bounding box center [743, 486] width 34 height 30
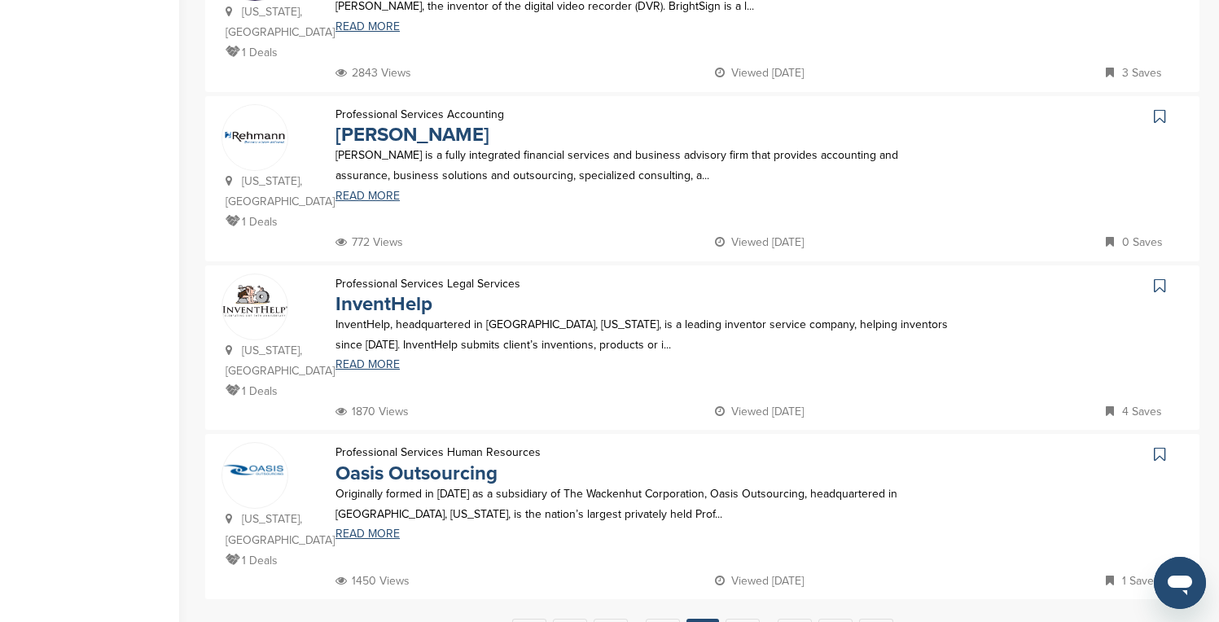
scroll to position [1498, 0]
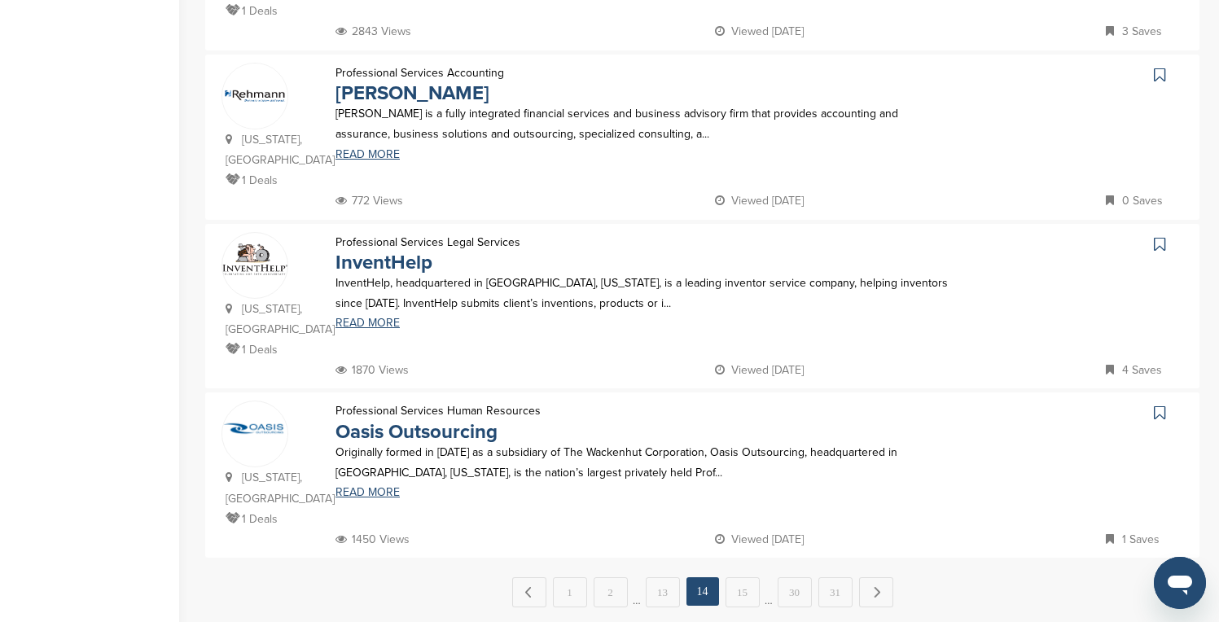
click at [752, 577] on link "15" at bounding box center [743, 592] width 34 height 30
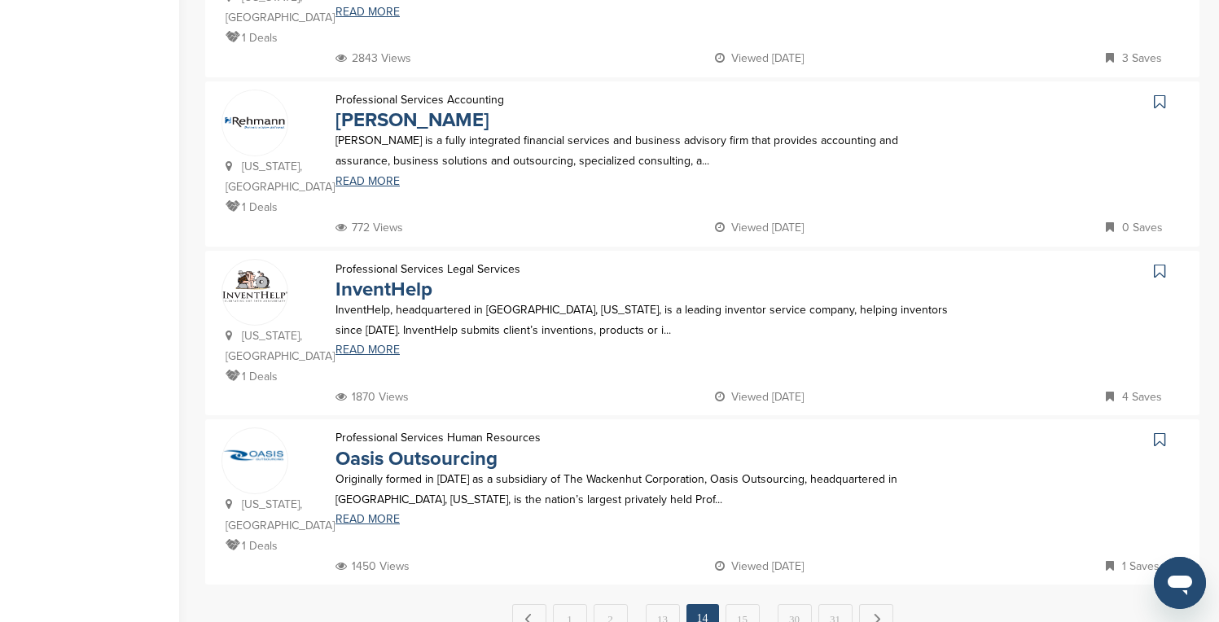
scroll to position [0, 0]
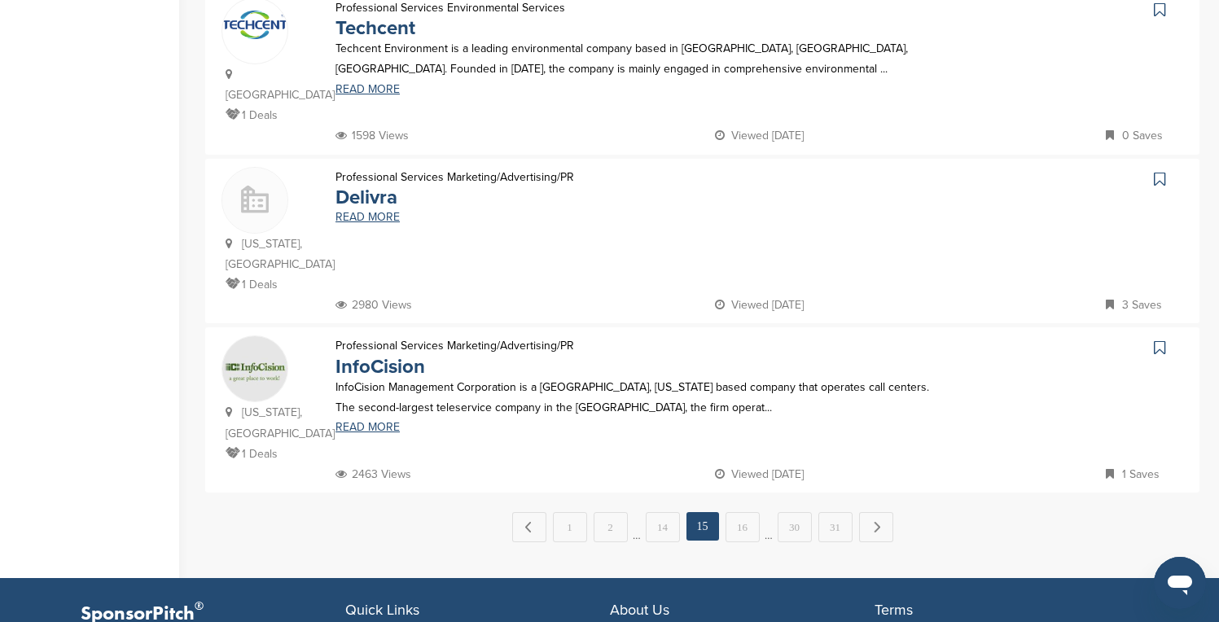
click at [752, 512] on link "16" at bounding box center [743, 527] width 34 height 30
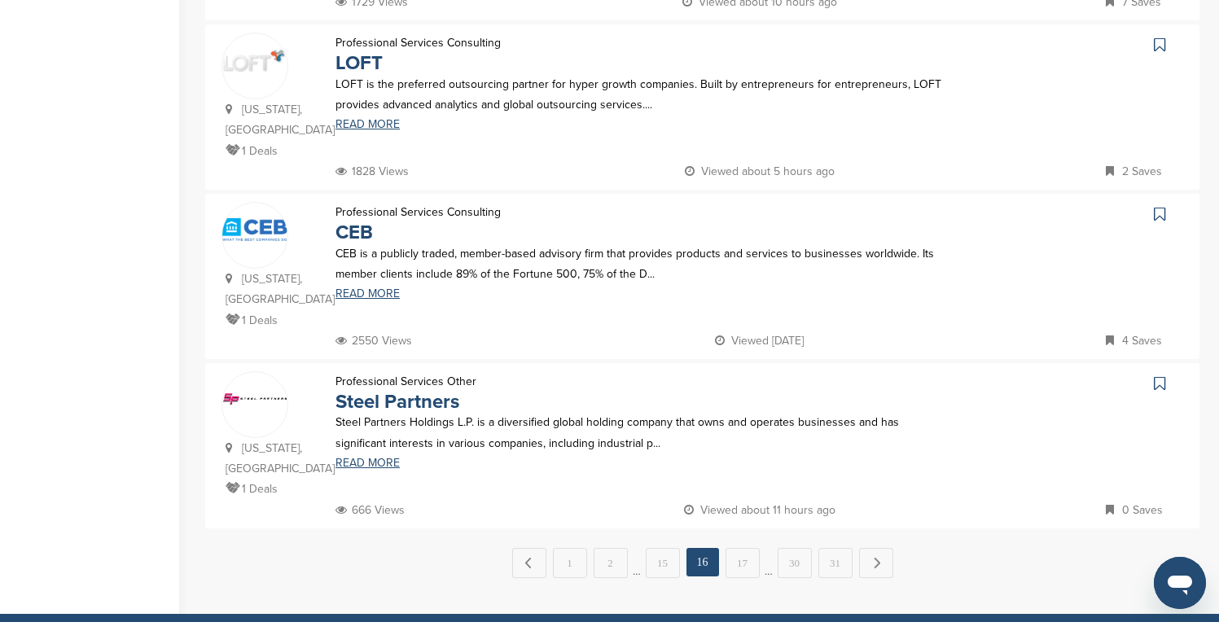
scroll to position [1531, 0]
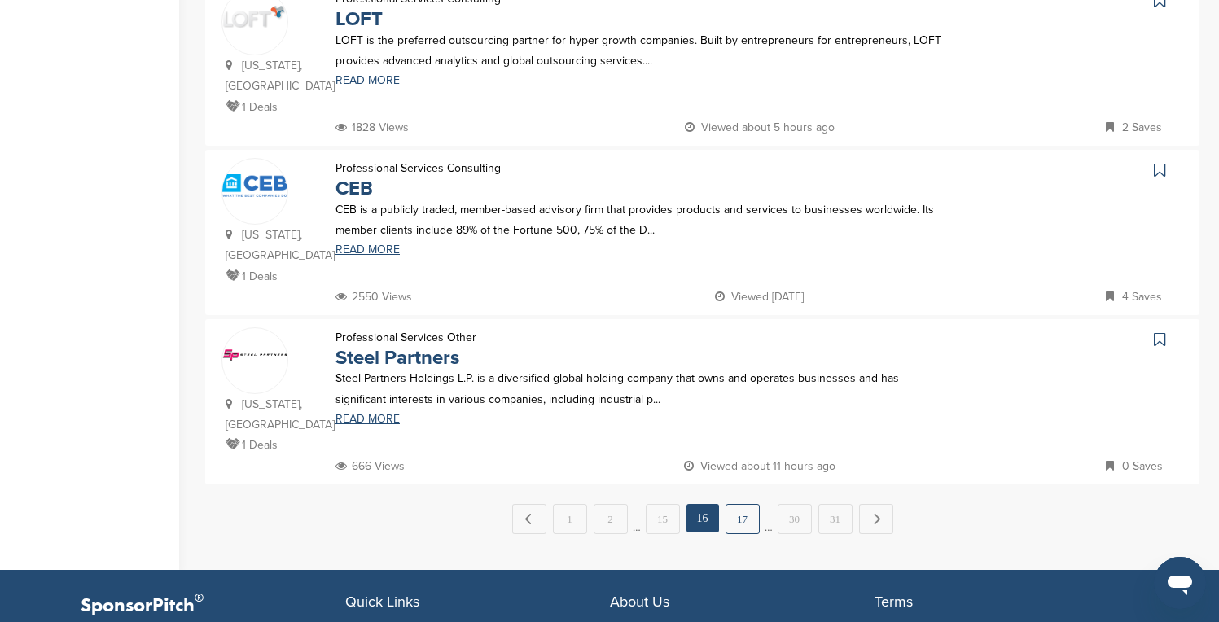
click at [742, 504] on link "17" at bounding box center [743, 519] width 34 height 30
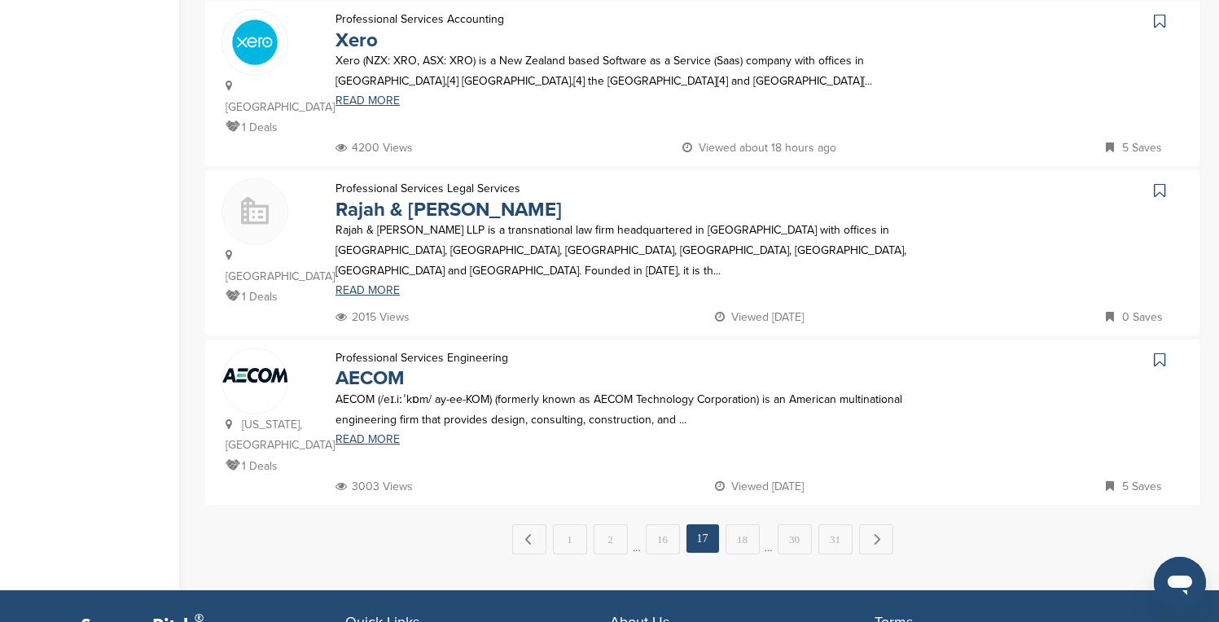
click at [1158, 352] on icon at bounding box center [1159, 360] width 11 height 16
click at [744, 524] on link "18" at bounding box center [743, 539] width 34 height 30
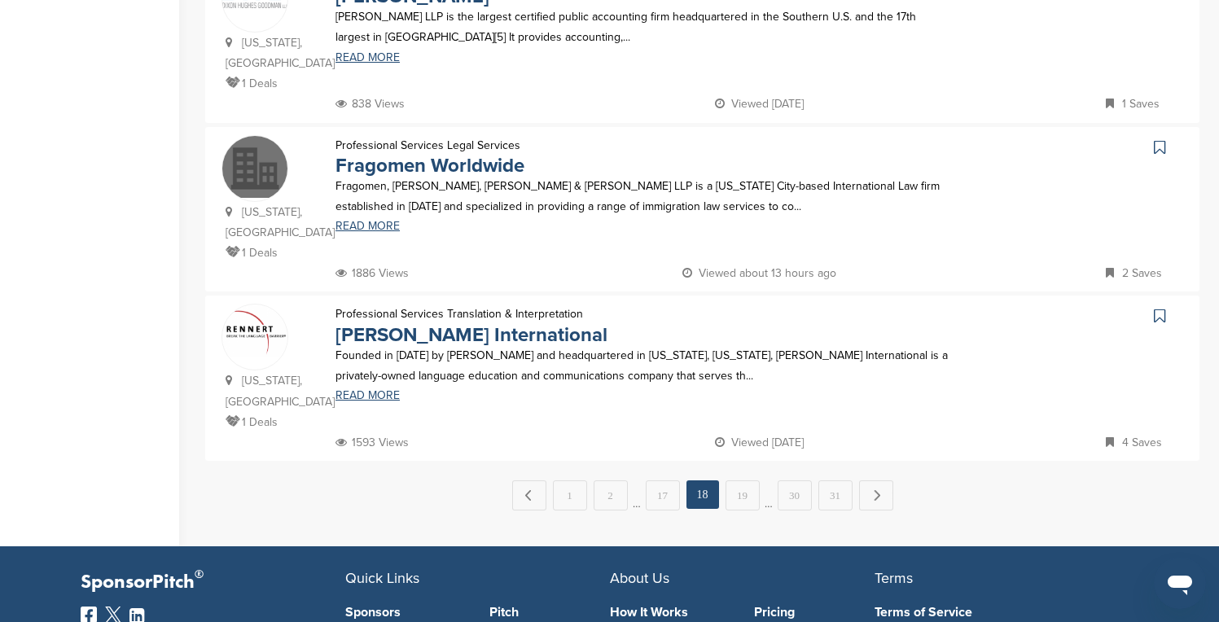
scroll to position [1596, 0]
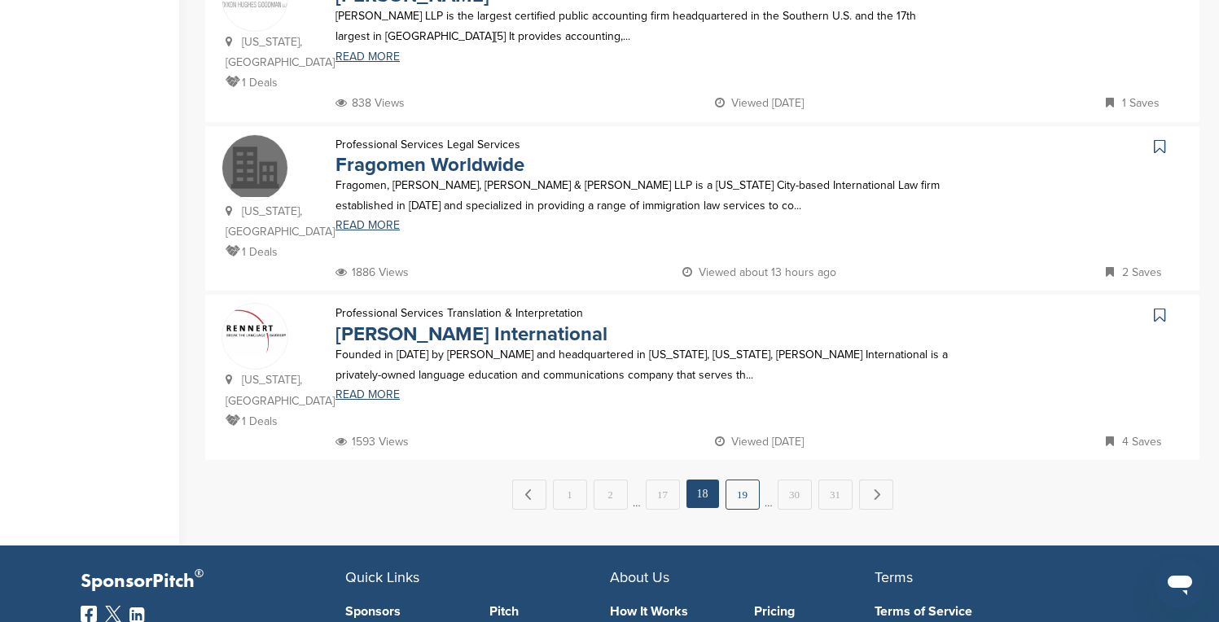
click at [754, 480] on link "19" at bounding box center [743, 495] width 34 height 30
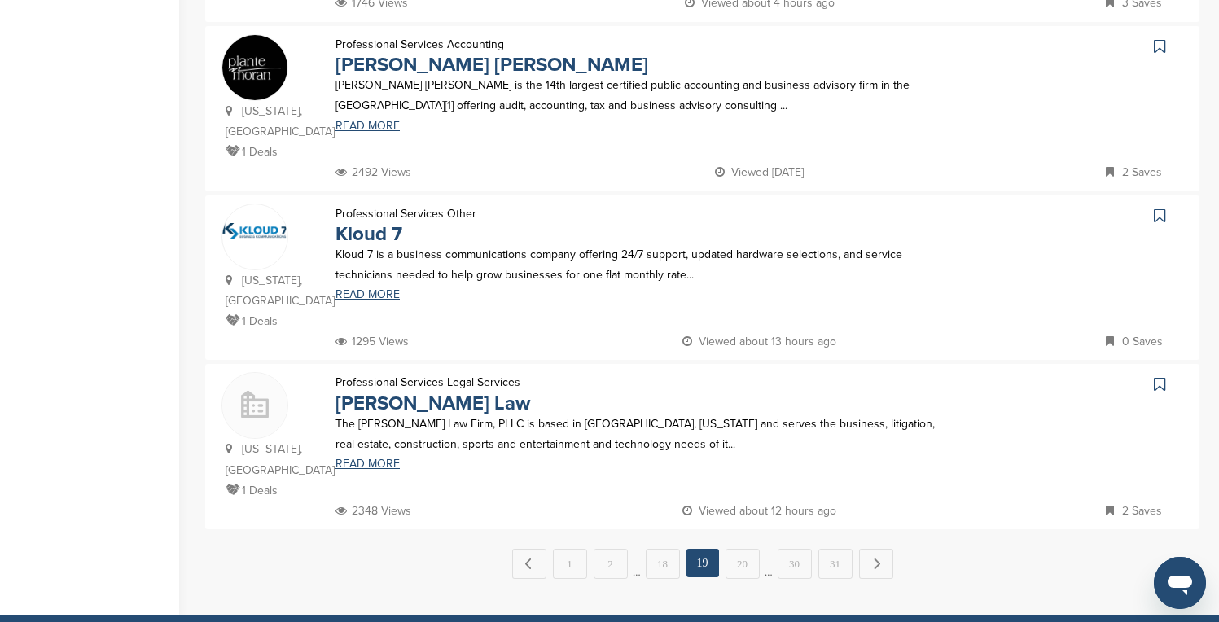
scroll to position [1531, 0]
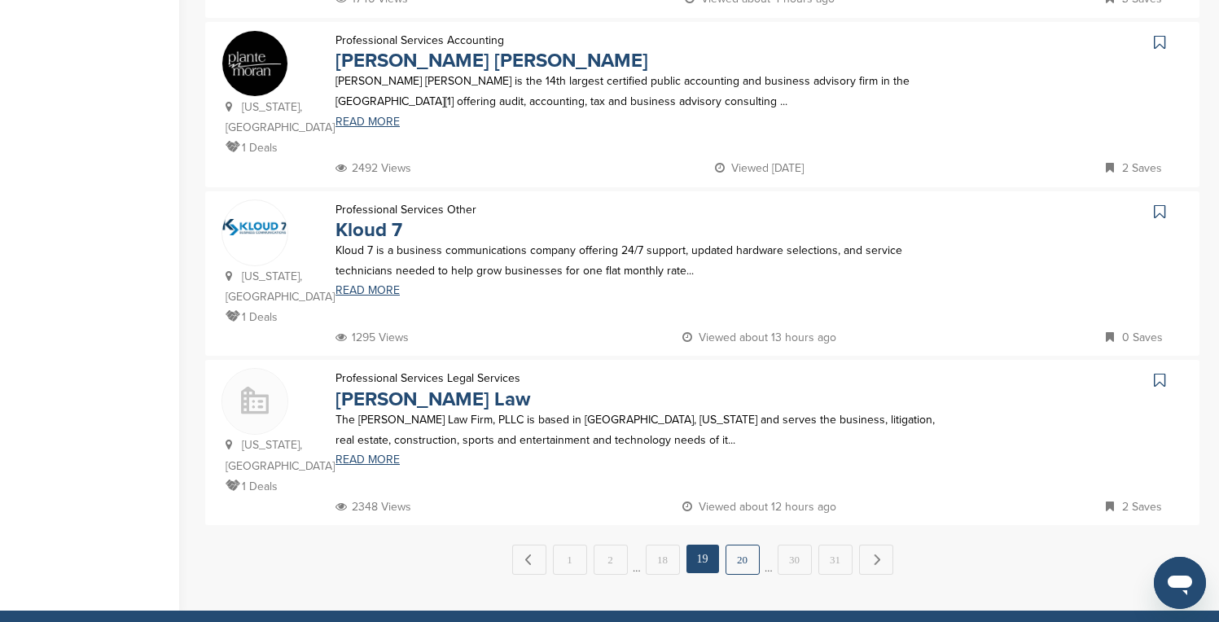
click at [750, 545] on link "20" at bounding box center [743, 560] width 34 height 30
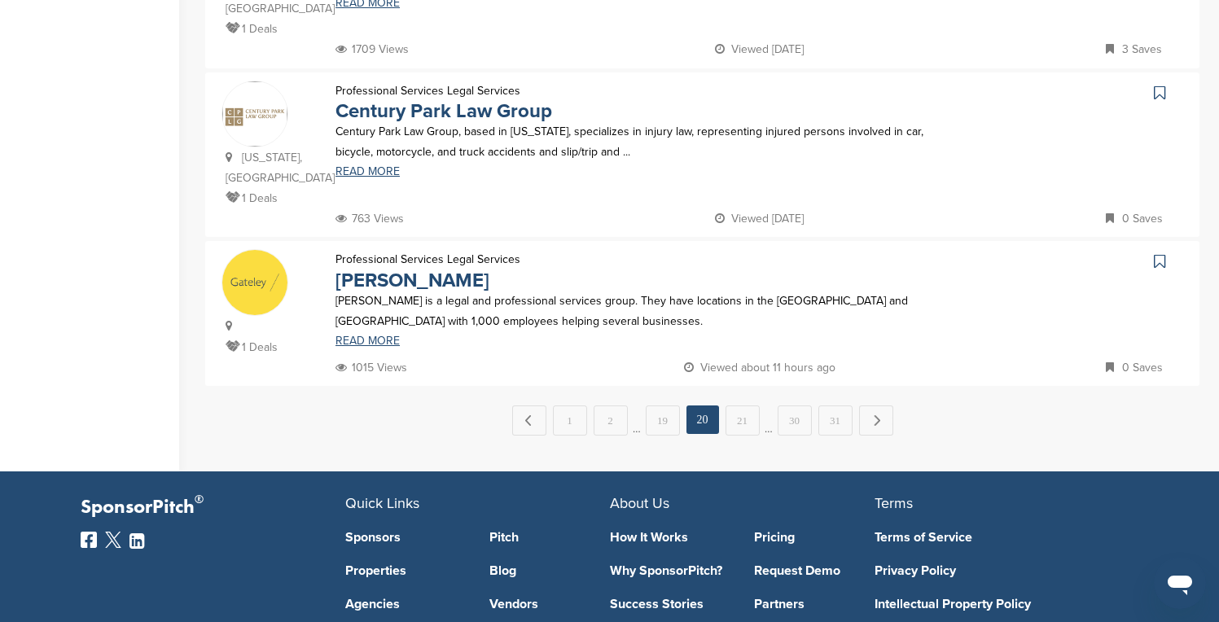
scroll to position [1661, 0]
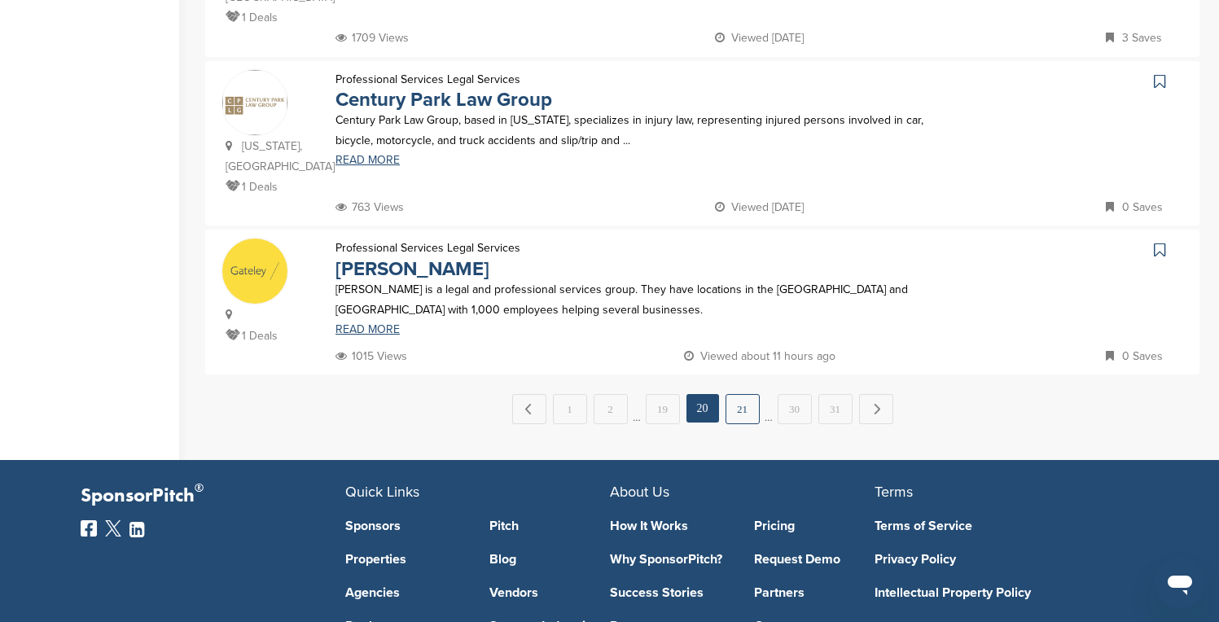
click at [743, 394] on link "21" at bounding box center [743, 409] width 34 height 30
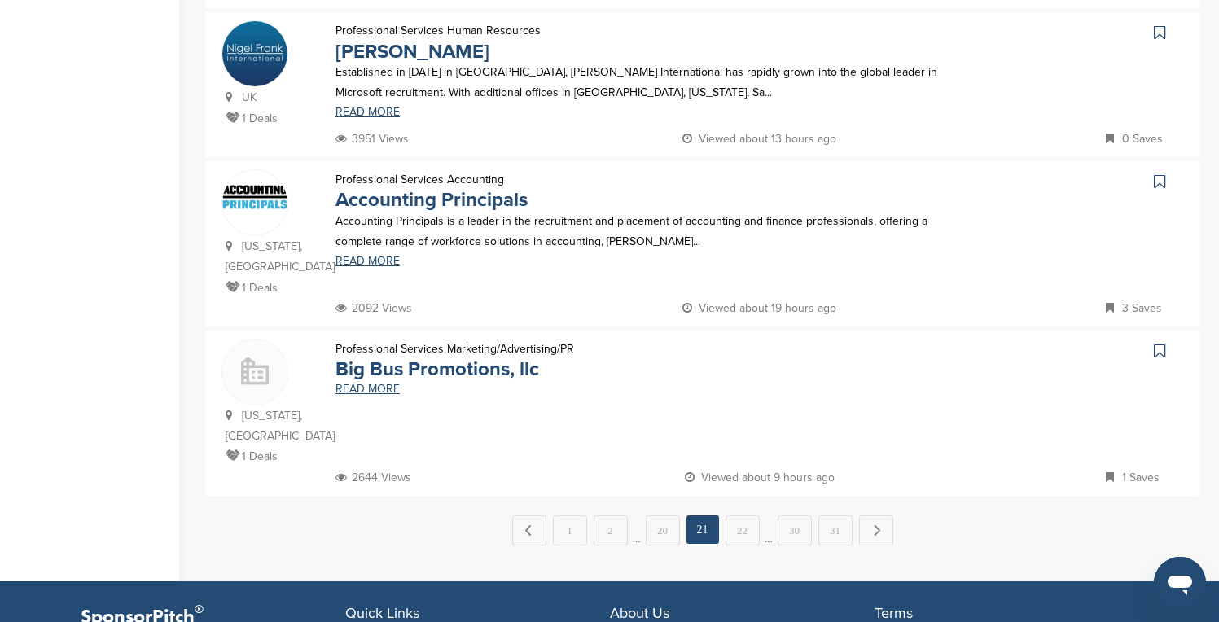
scroll to position [1563, 0]
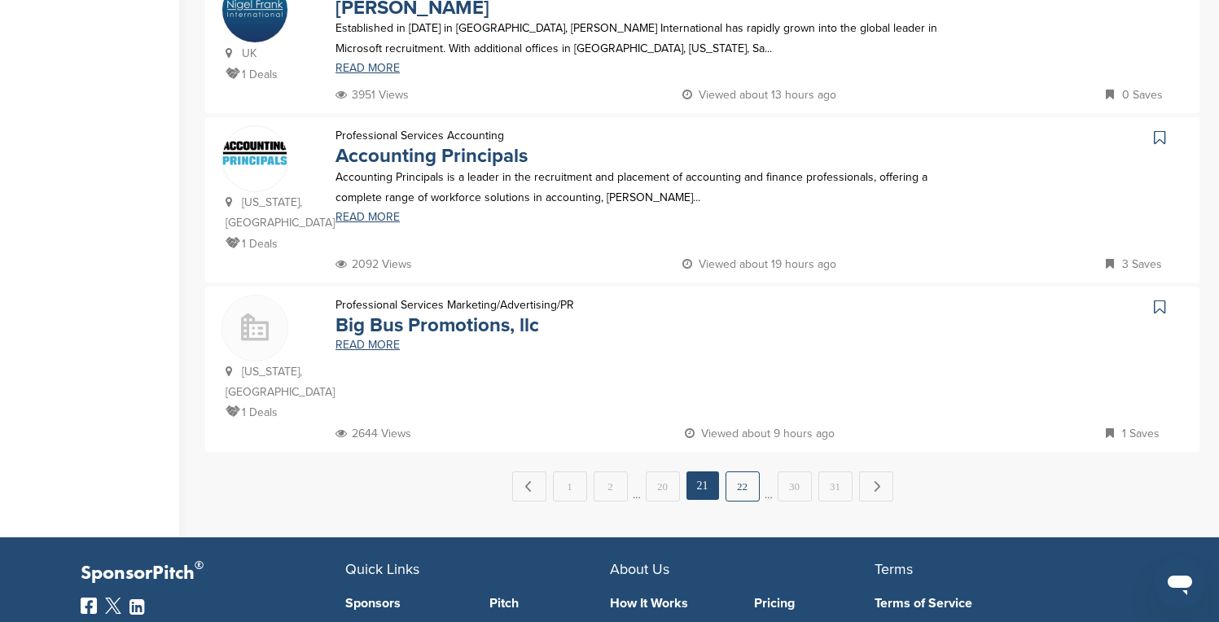
click at [747, 471] on link "22" at bounding box center [743, 486] width 34 height 30
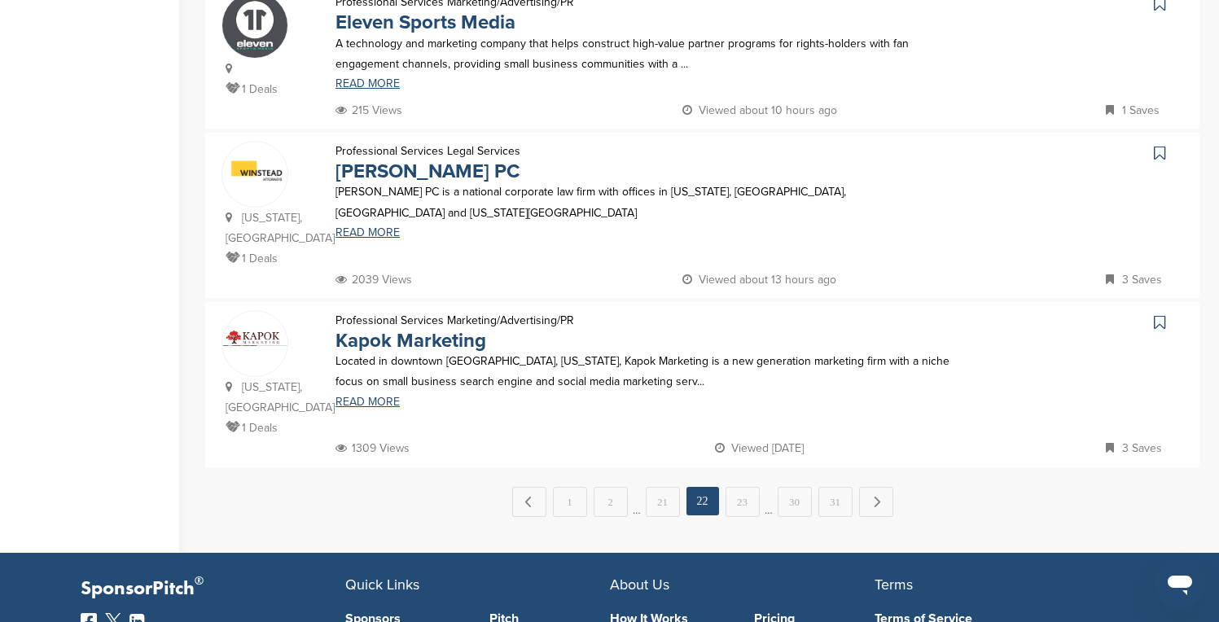
scroll to position [1531, 0]
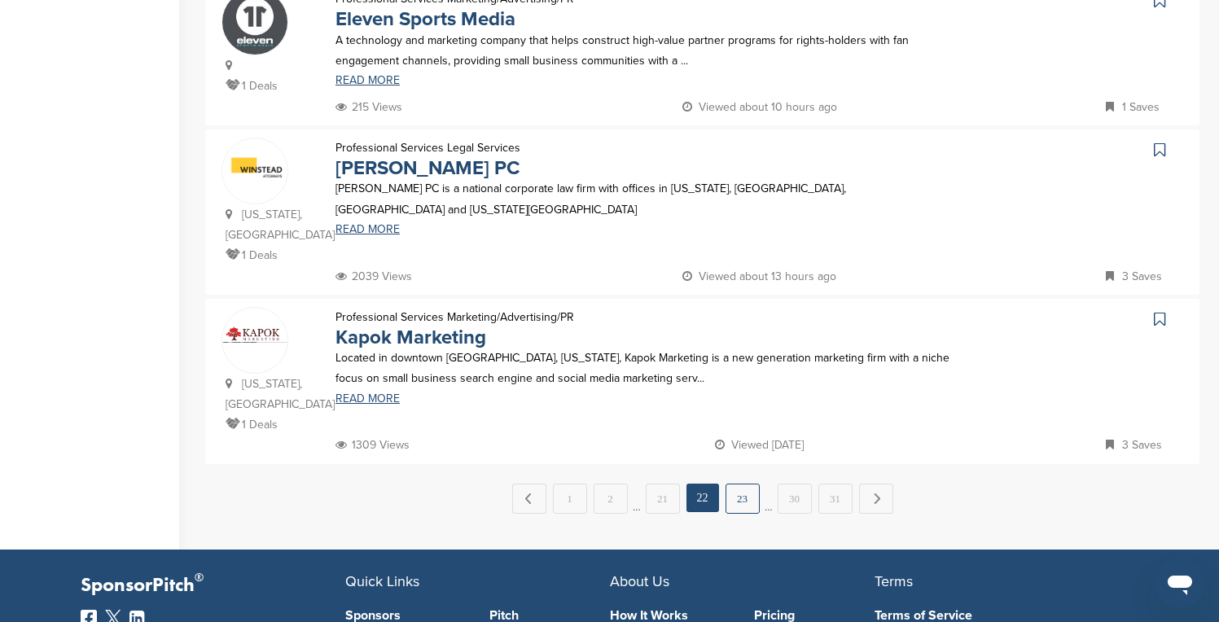
click at [757, 484] on link "23" at bounding box center [743, 499] width 34 height 30
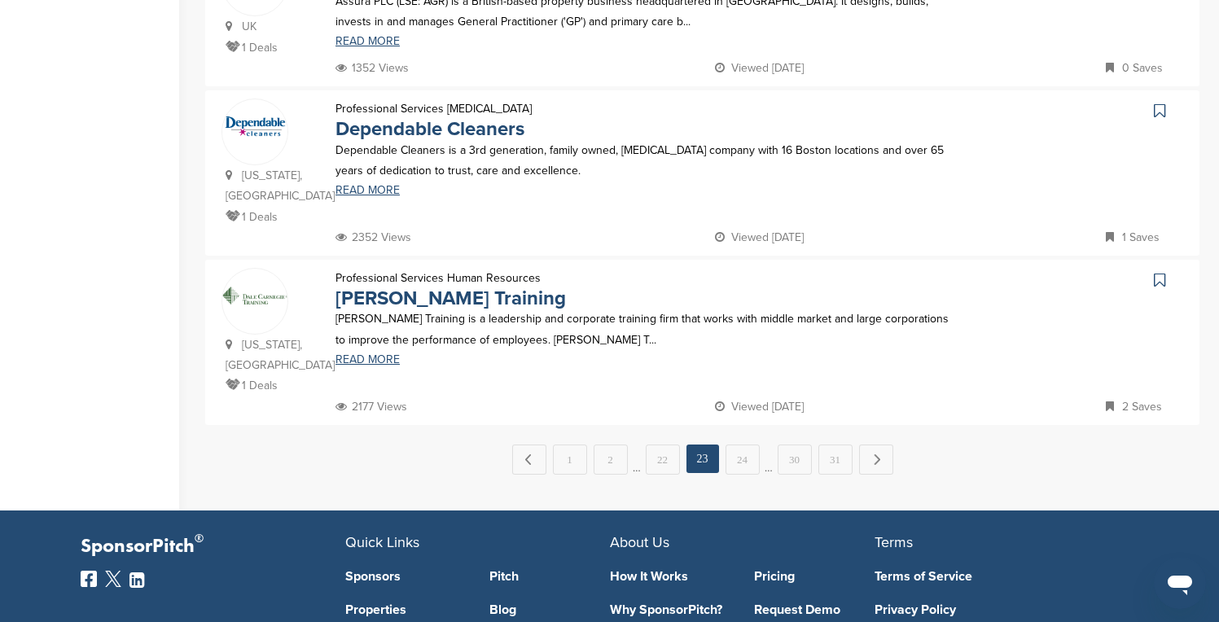
scroll to position [1596, 0]
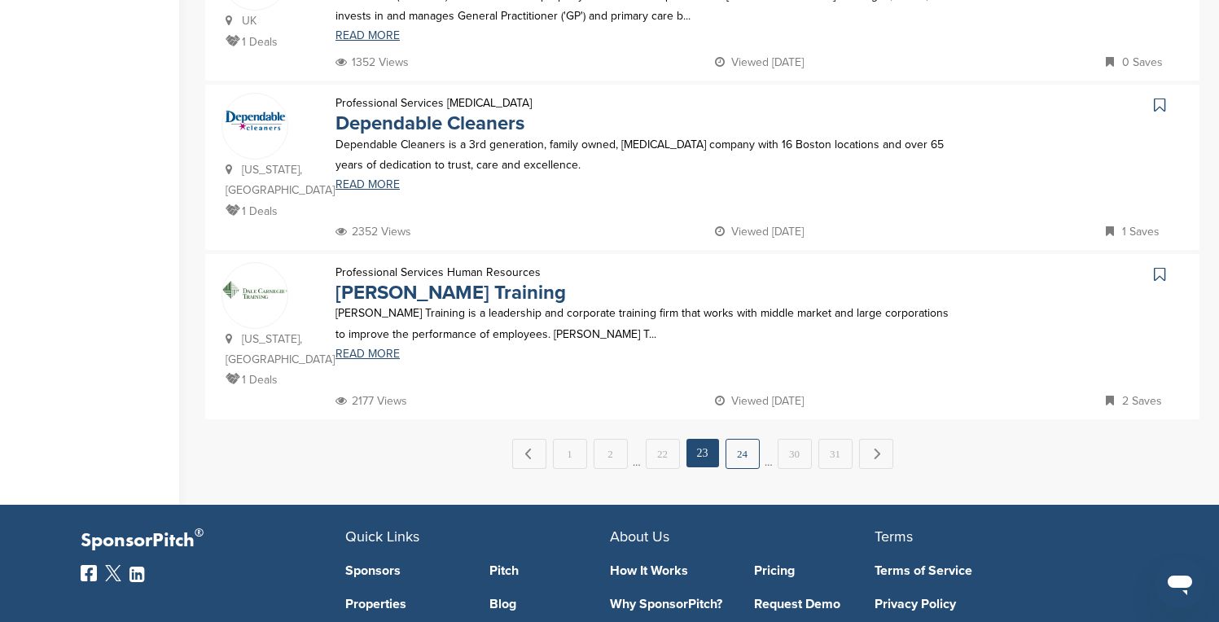
click at [755, 439] on link "24" at bounding box center [743, 454] width 34 height 30
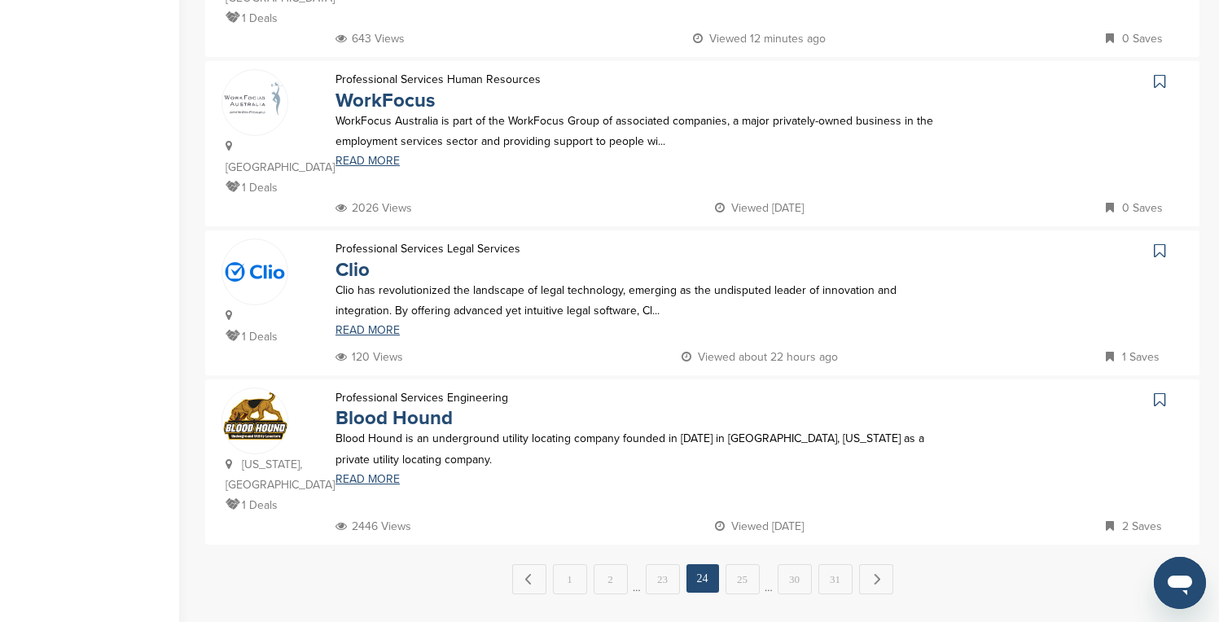
scroll to position [1498, 0]
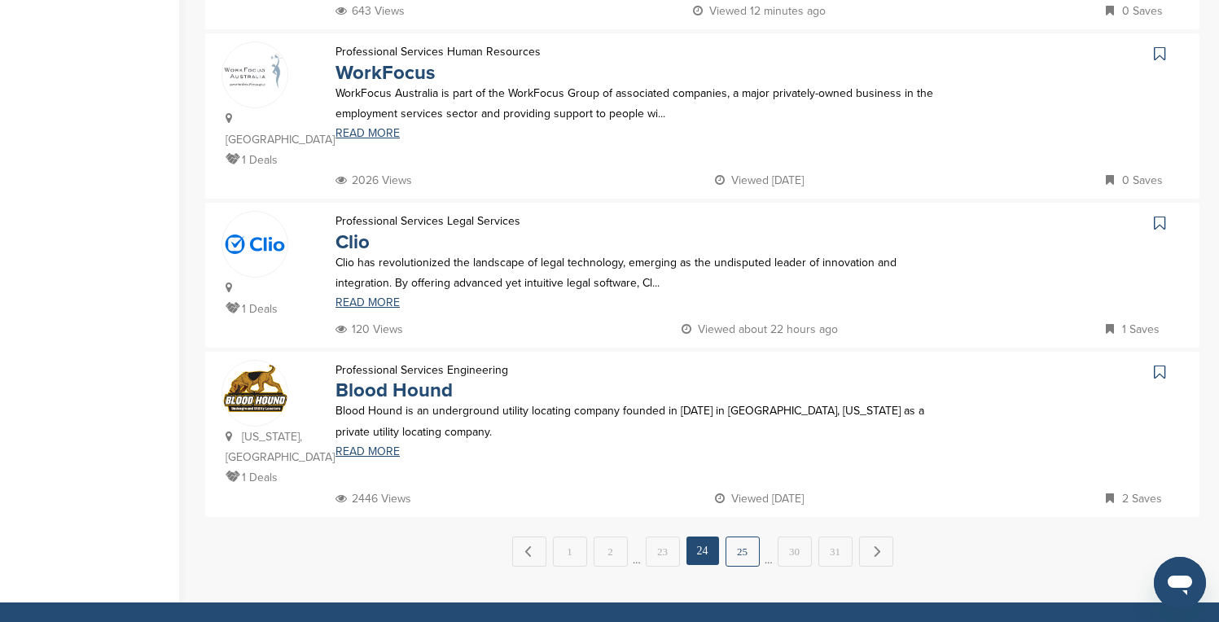
click at [743, 537] on link "25" at bounding box center [743, 552] width 34 height 30
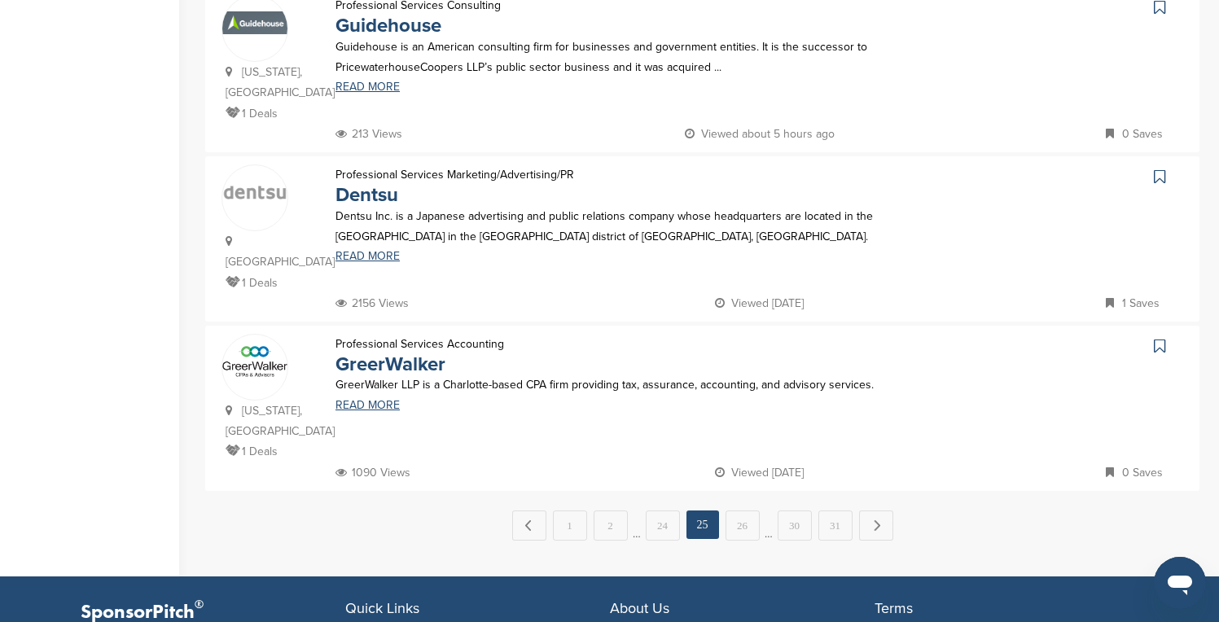
scroll to position [1531, 0]
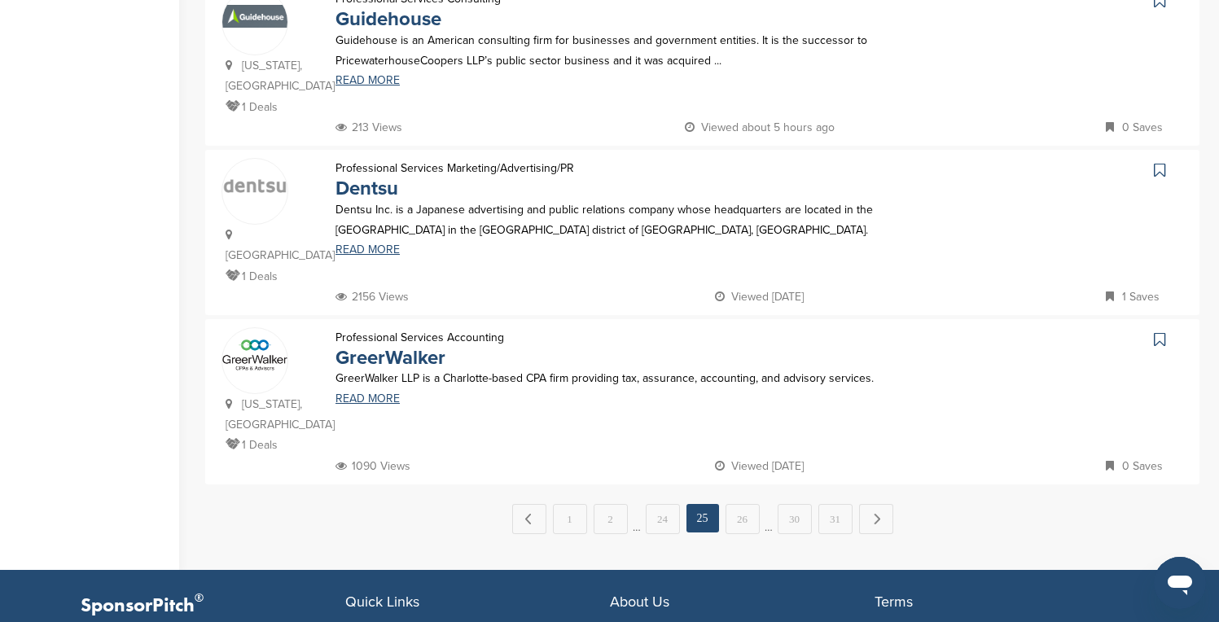
click at [743, 504] on link "26" at bounding box center [743, 519] width 34 height 30
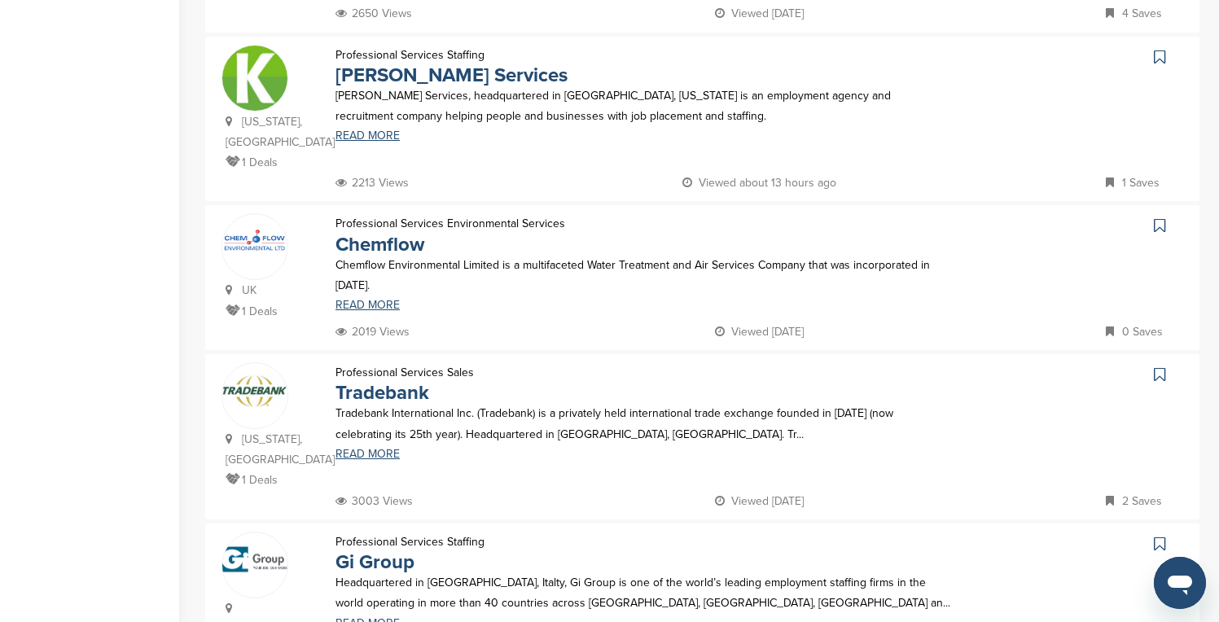
scroll to position [684, 0]
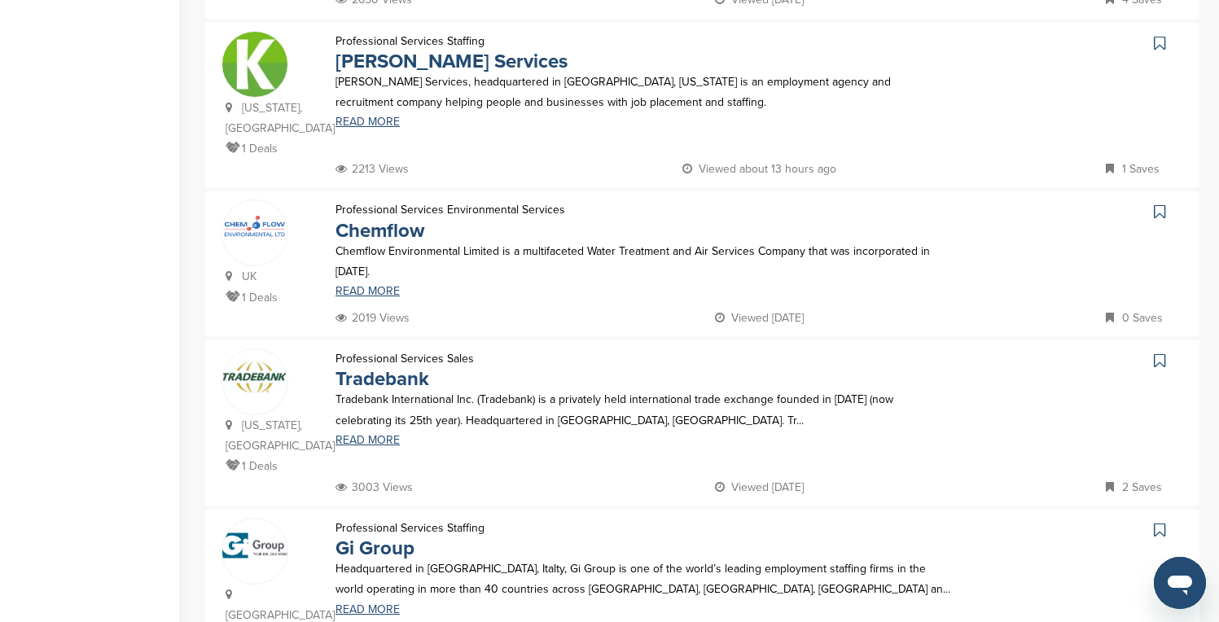
click at [1161, 35] on icon at bounding box center [1159, 43] width 11 height 16
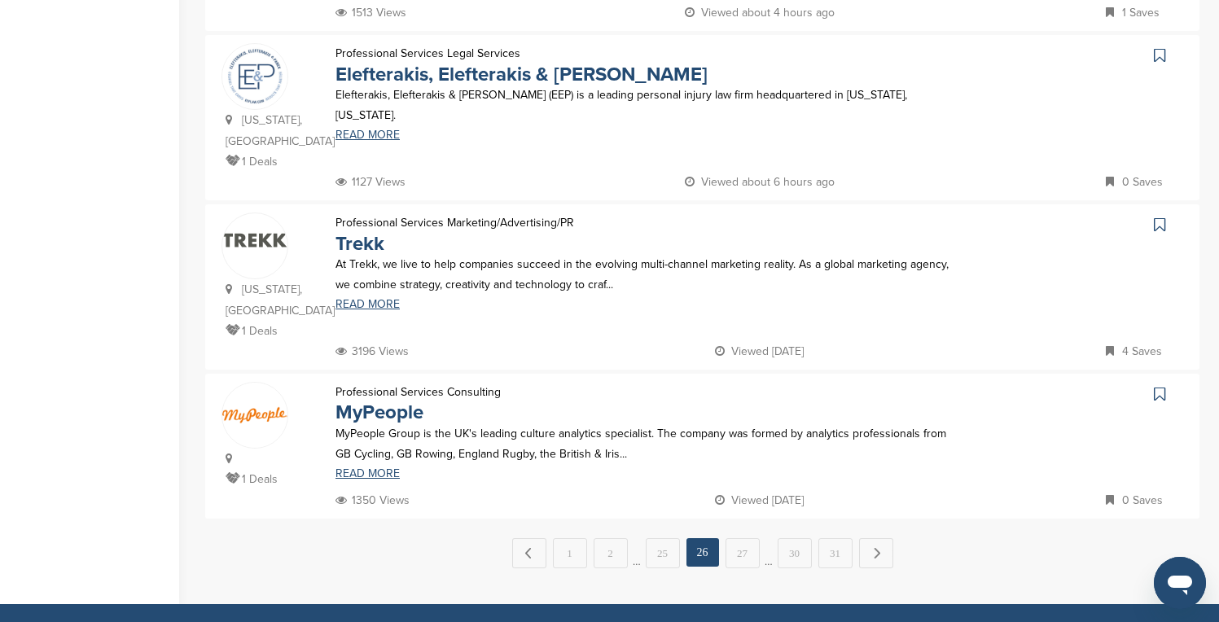
scroll to position [1531, 0]
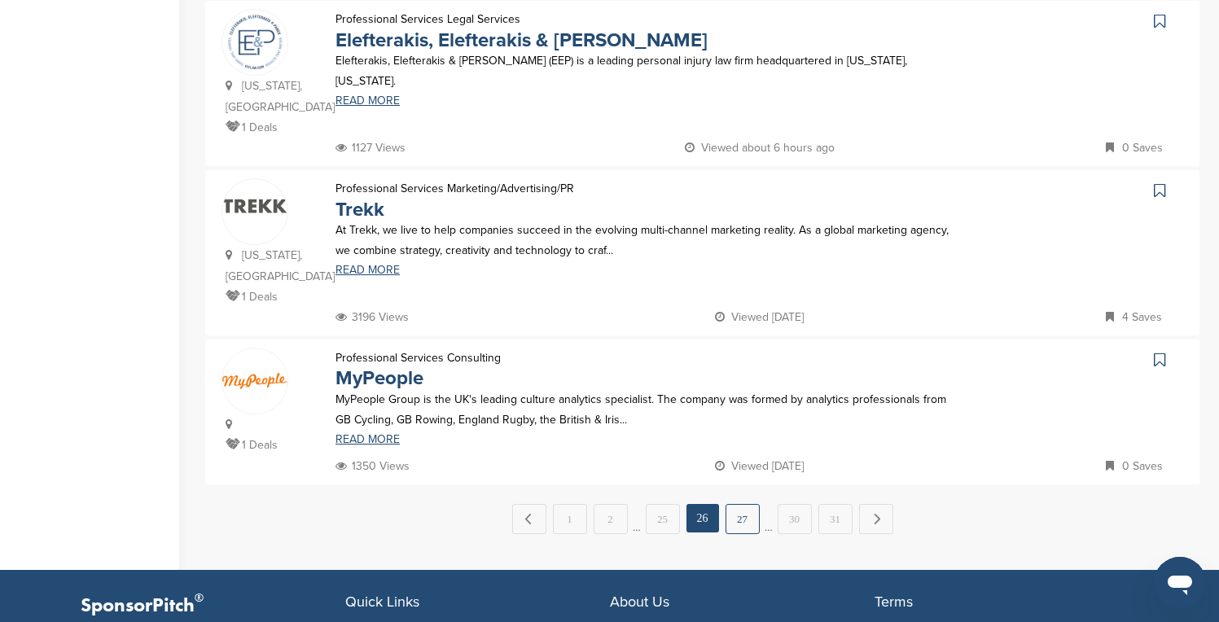
click at [748, 504] on link "27" at bounding box center [743, 519] width 34 height 30
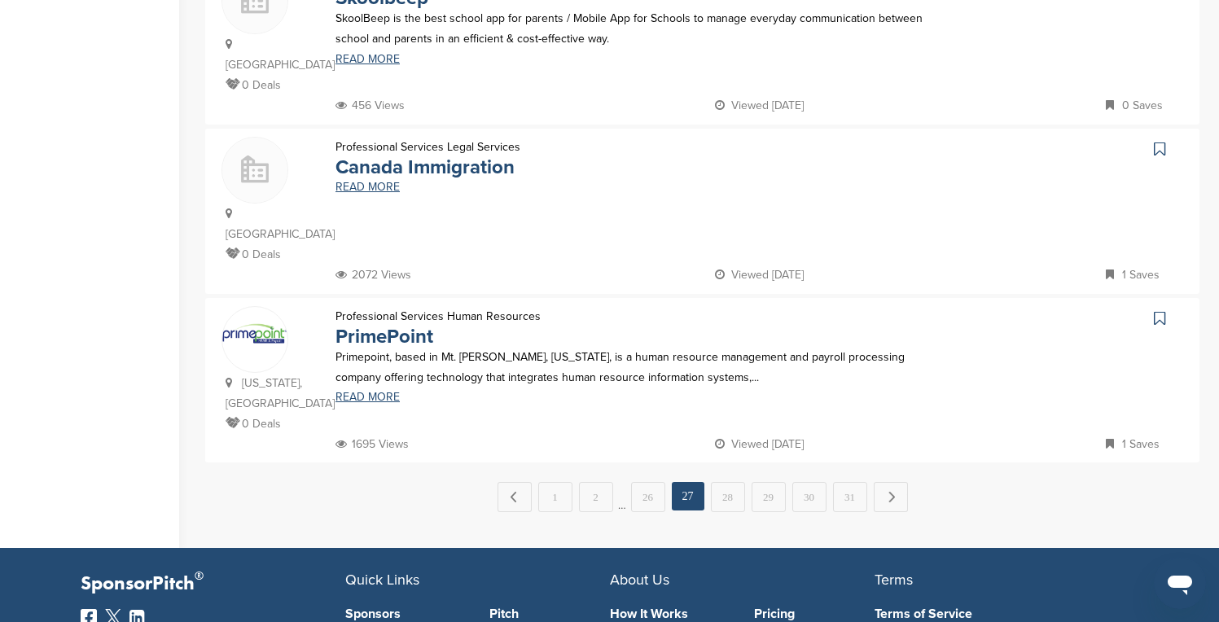
scroll to position [1563, 0]
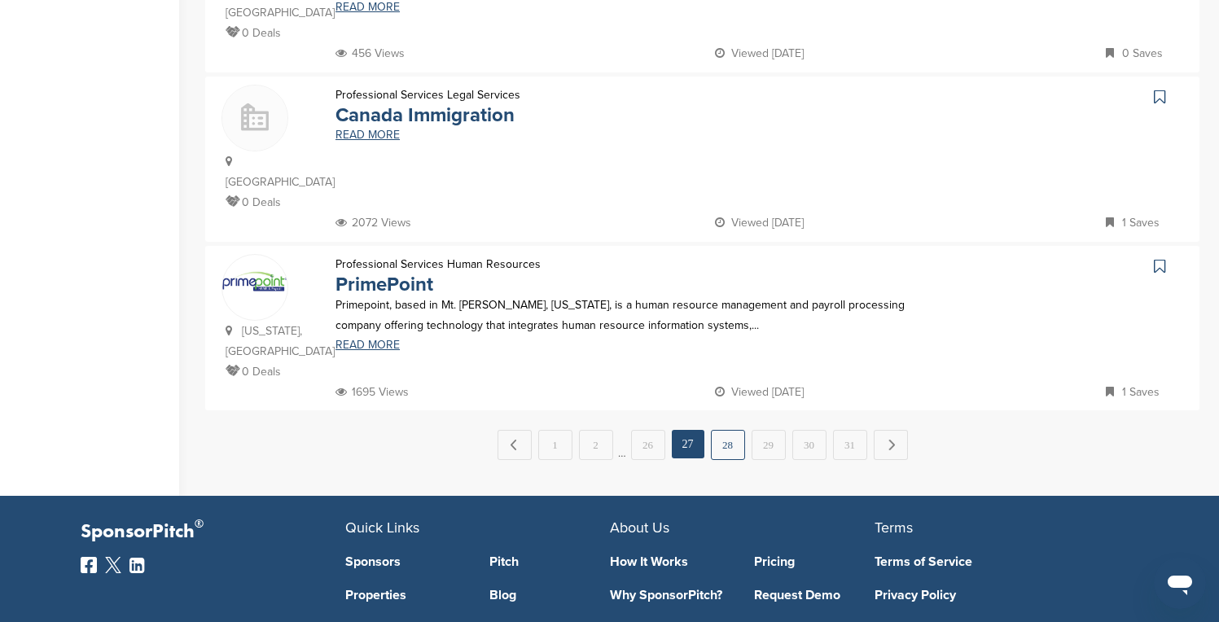
click at [739, 430] on link "28" at bounding box center [728, 445] width 34 height 30
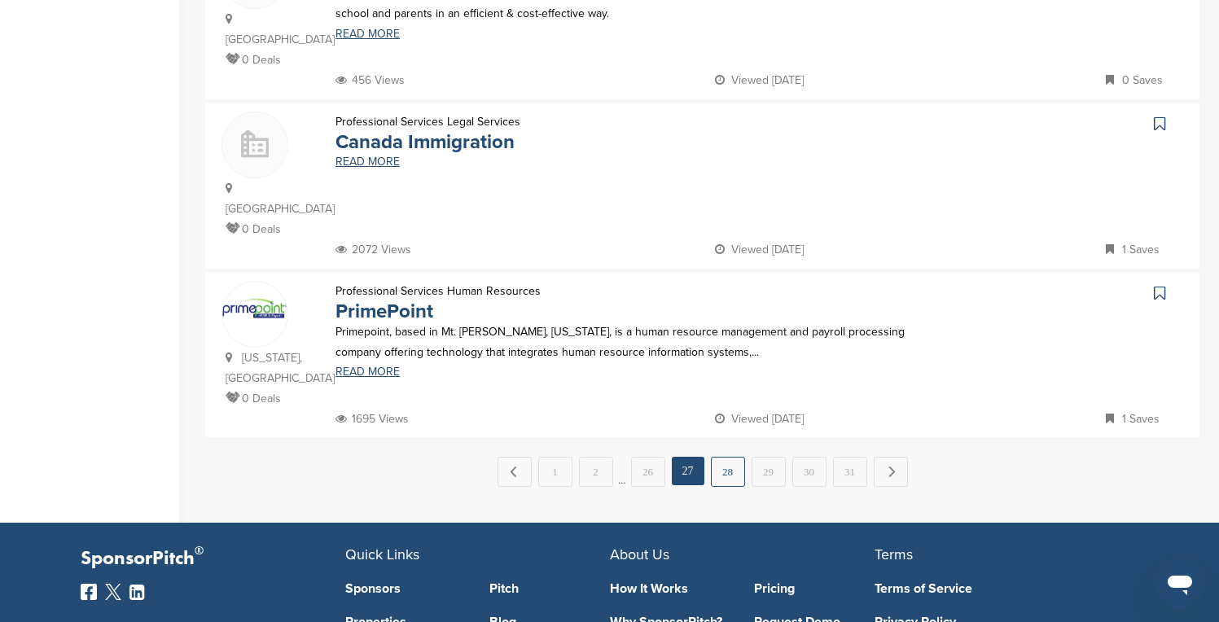
scroll to position [0, 0]
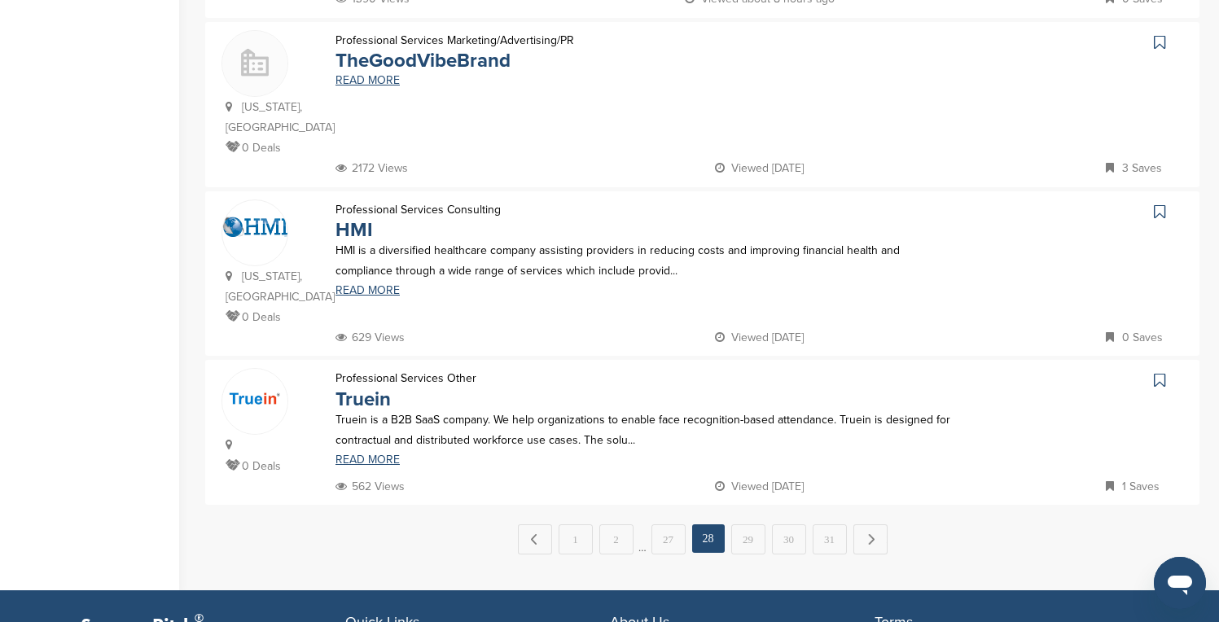
click at [739, 524] on link "29" at bounding box center [748, 539] width 34 height 30
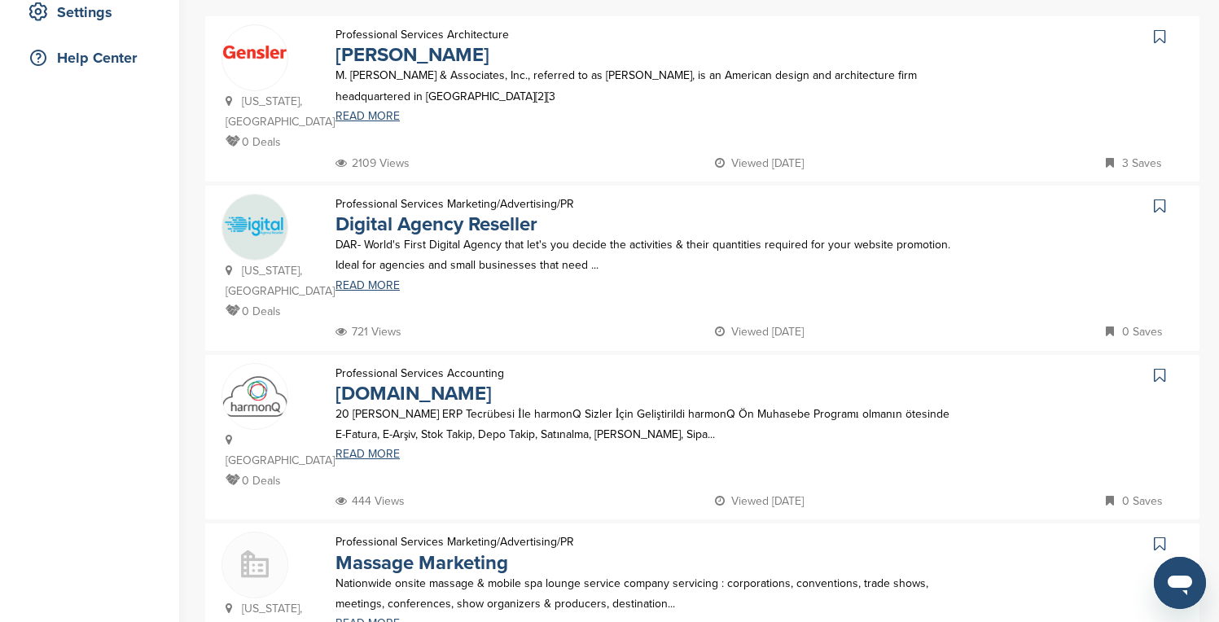
scroll to position [358, 0]
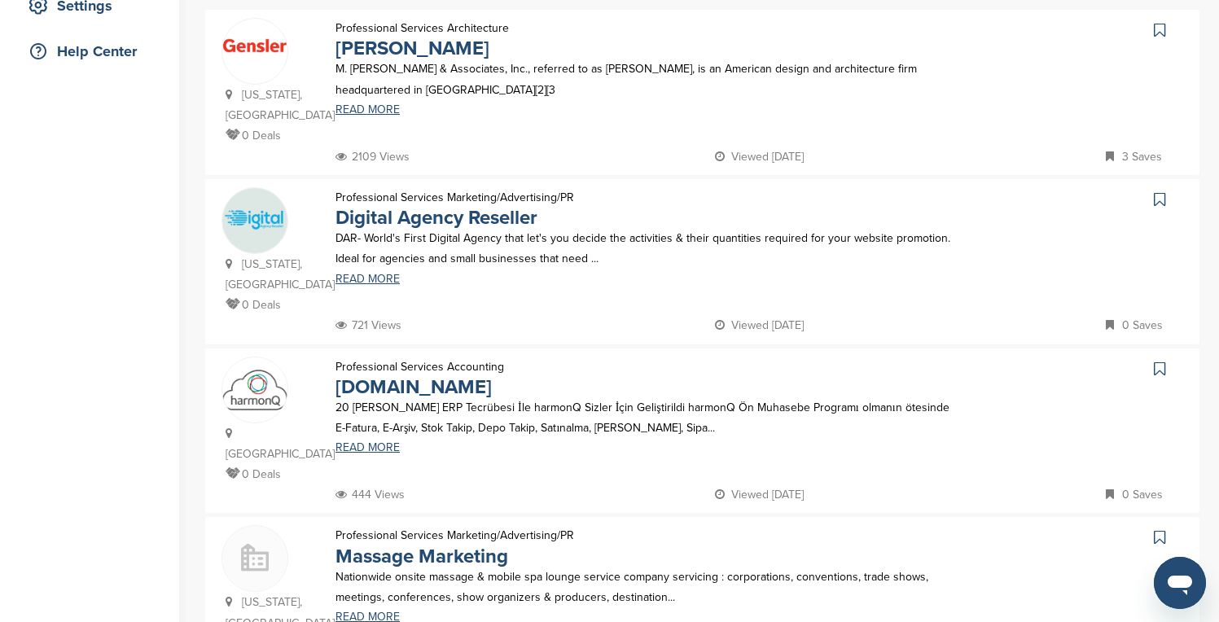
click at [1160, 28] on icon at bounding box center [1159, 30] width 11 height 16
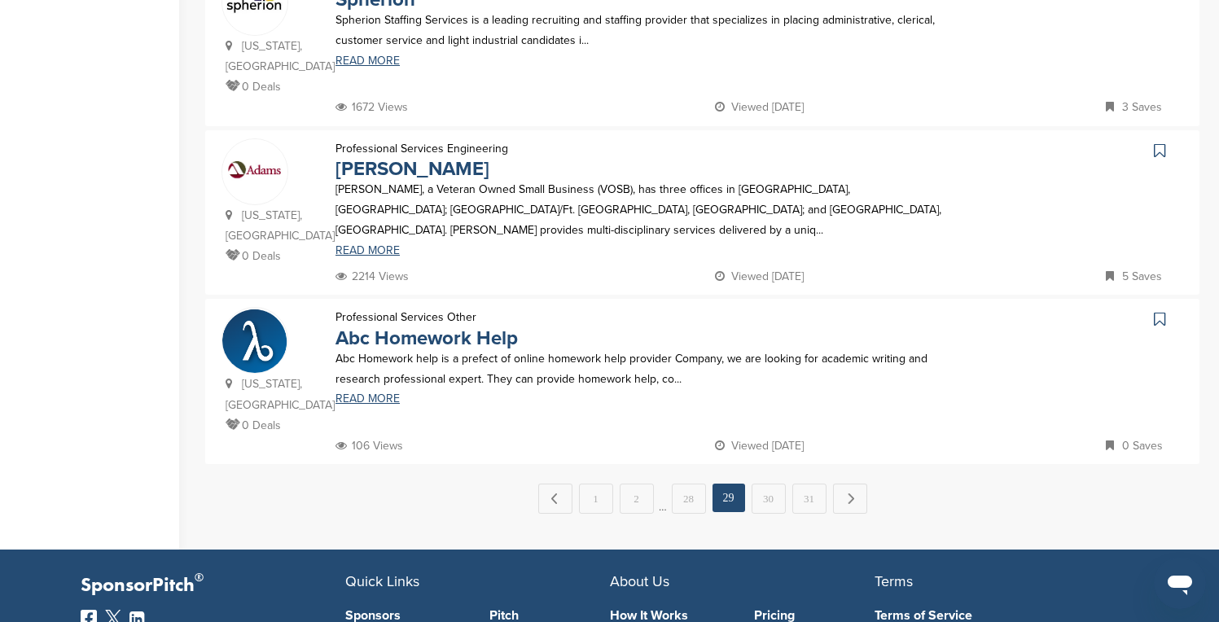
scroll to position [1596, 0]
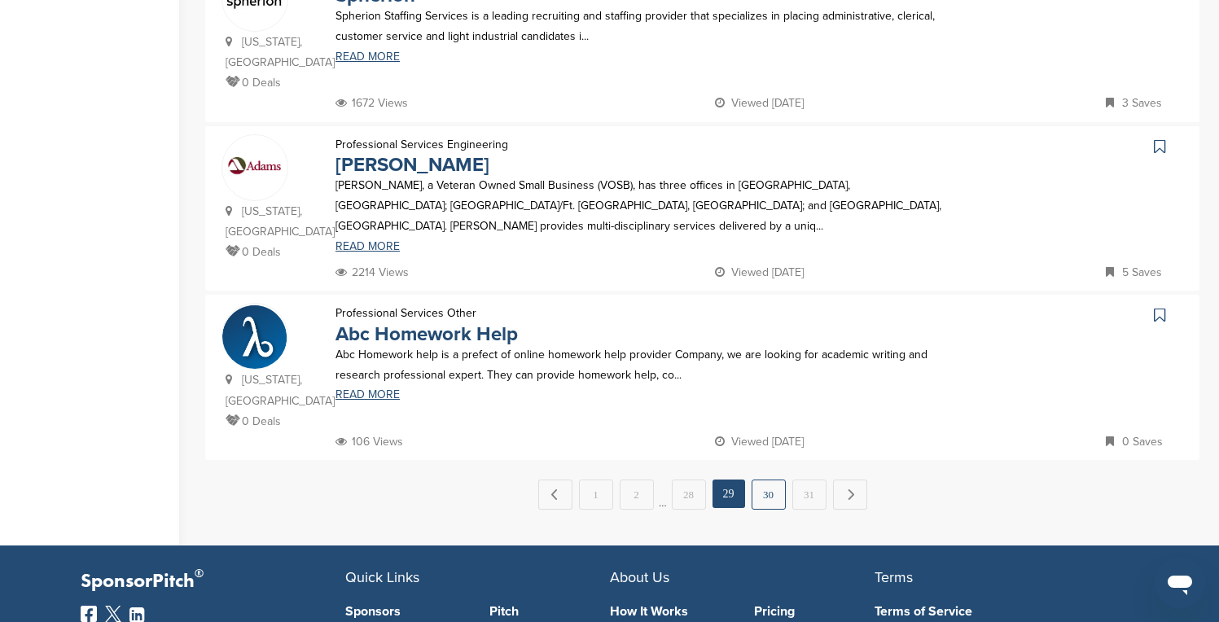
click at [760, 480] on link "30" at bounding box center [769, 495] width 34 height 30
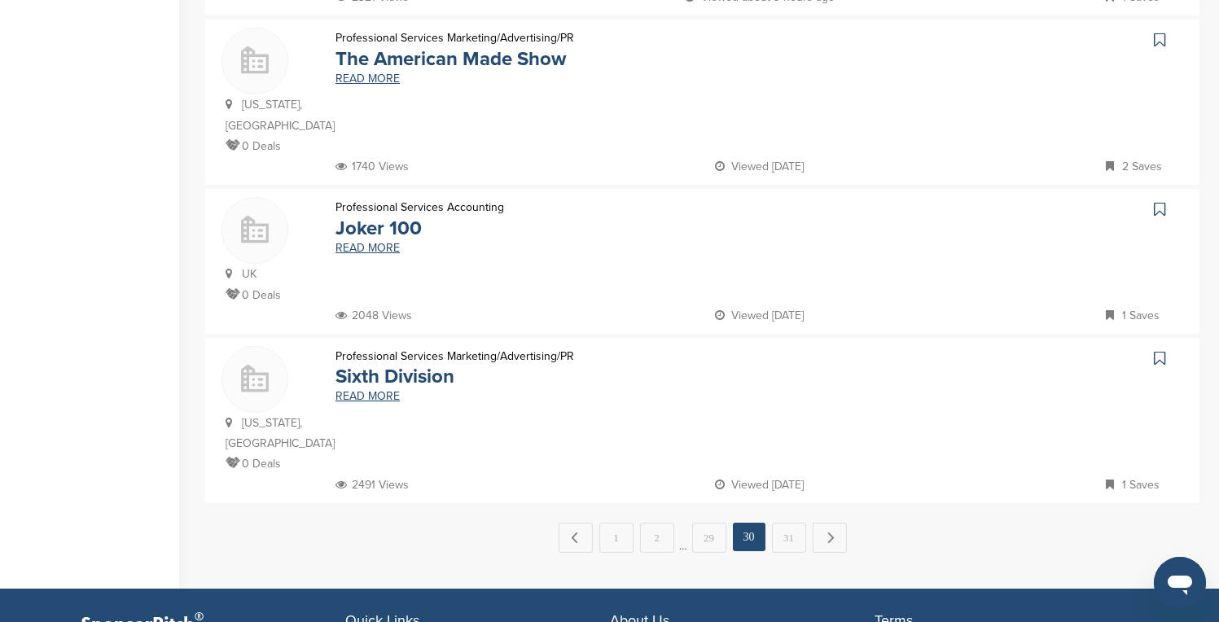
scroll to position [1531, 0]
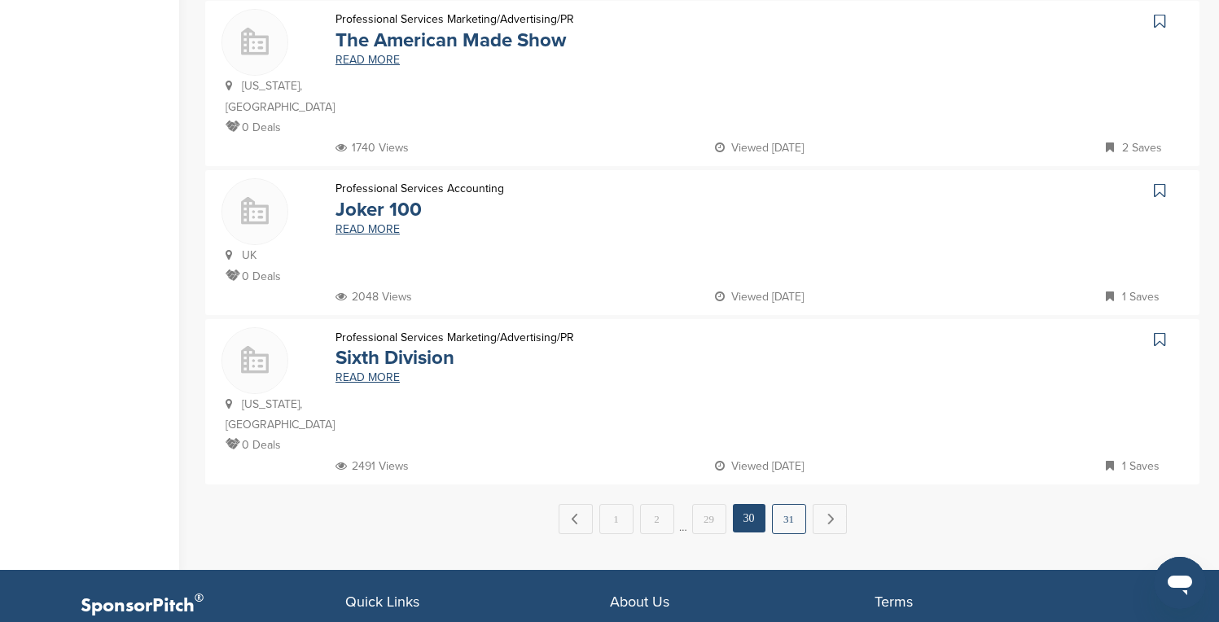
click at [785, 504] on link "31" at bounding box center [789, 519] width 34 height 30
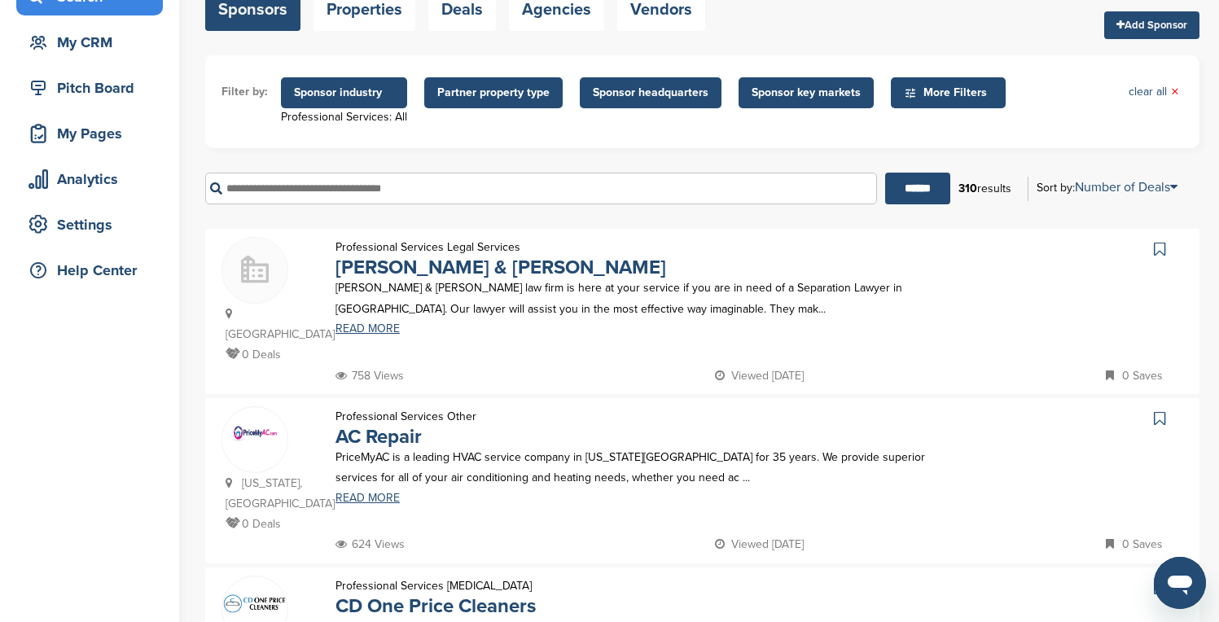
scroll to position [128, 0]
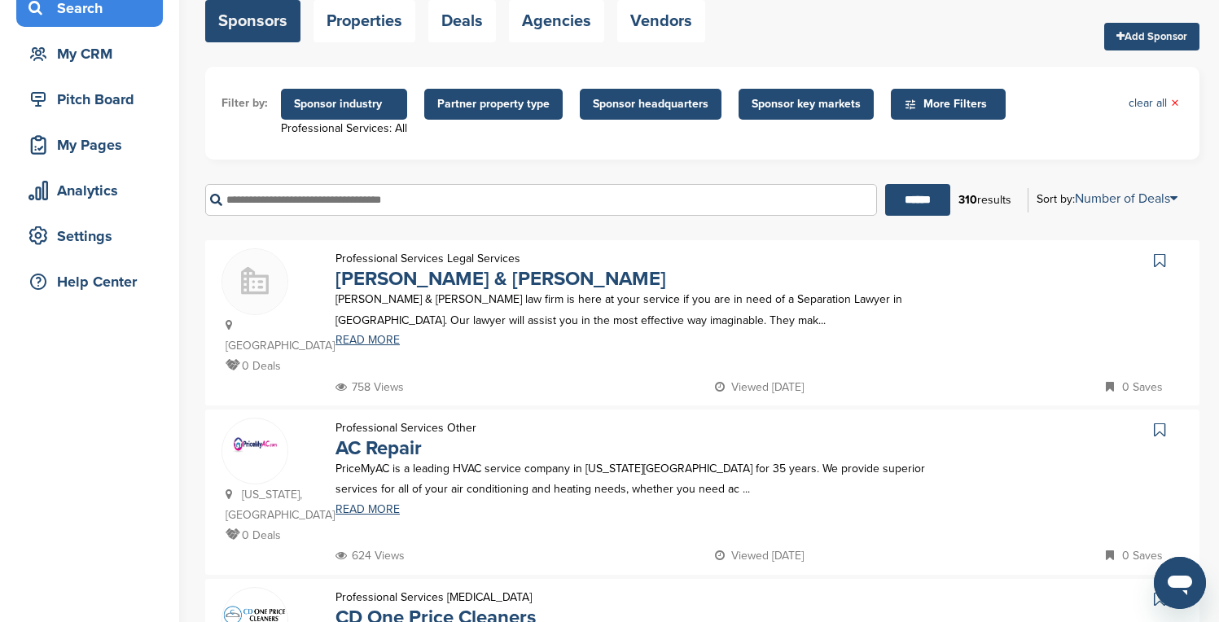
click at [357, 91] on span "Sponsor industry" at bounding box center [344, 104] width 126 height 31
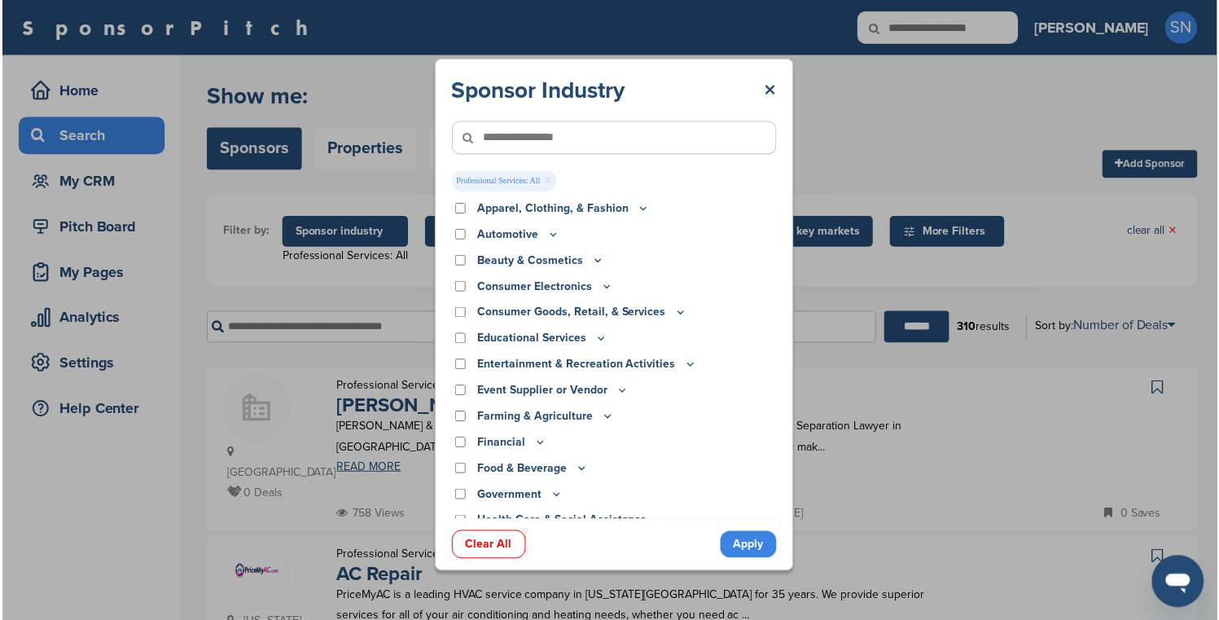
scroll to position [0, 0]
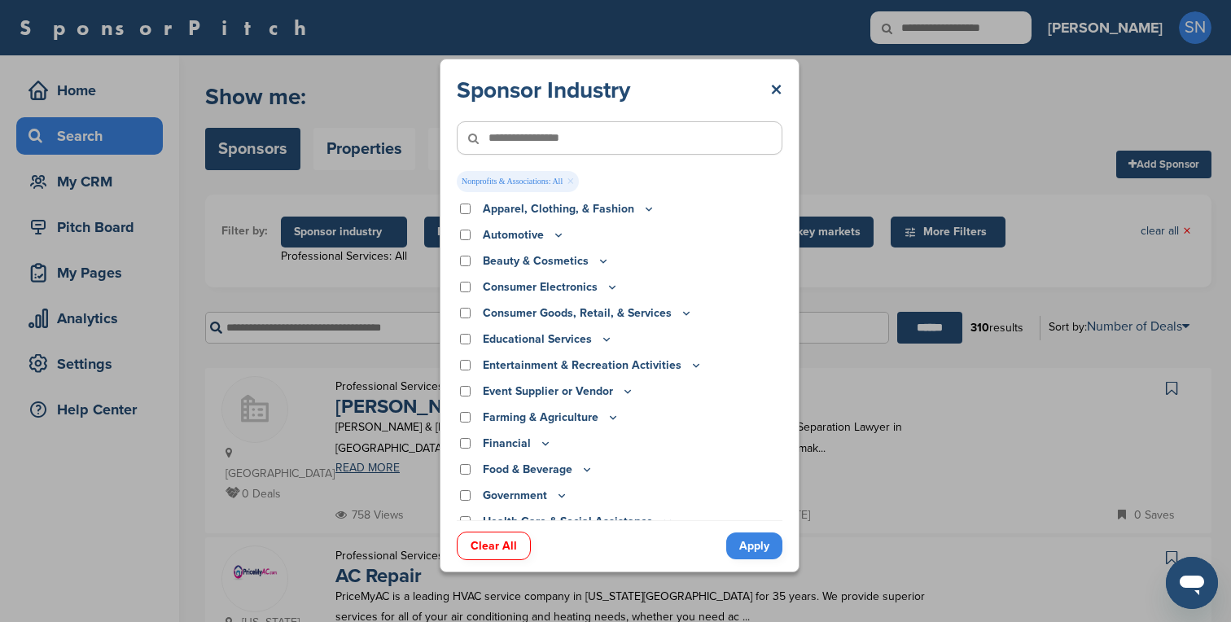
click at [752, 554] on link "Apply" at bounding box center [754, 546] width 56 height 27
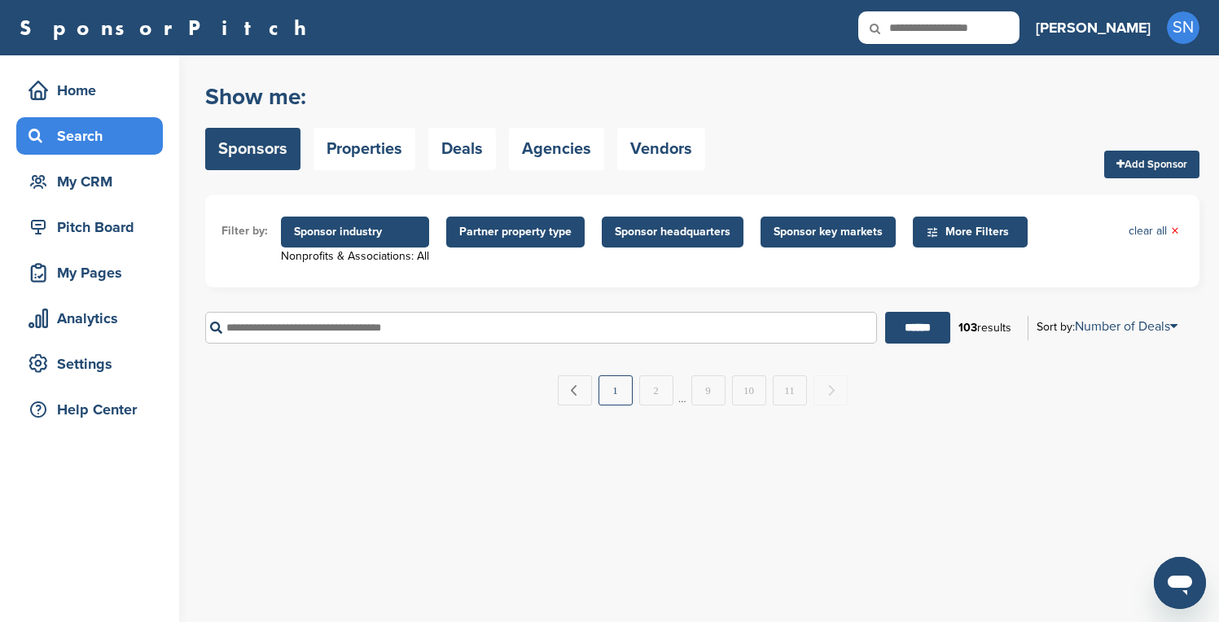
click at [599, 401] on link "1" at bounding box center [616, 390] width 34 height 30
